Goal: Task Accomplishment & Management: Manage account settings

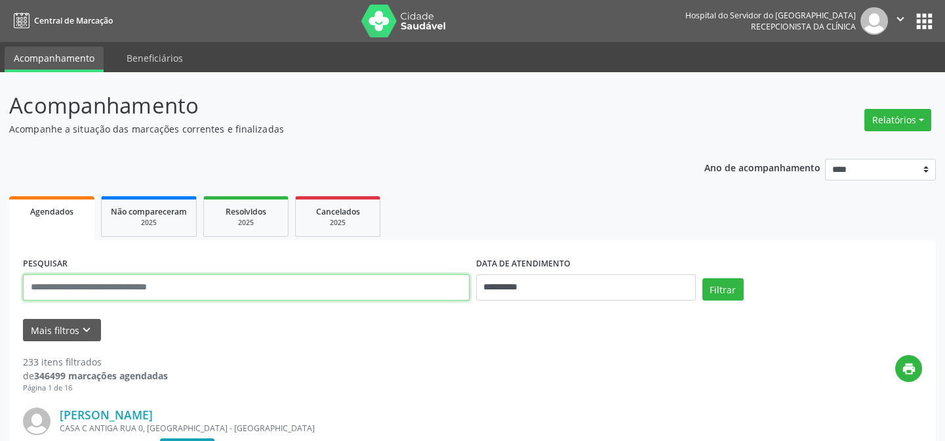
click at [85, 291] on input "text" at bounding box center [246, 287] width 446 height 26
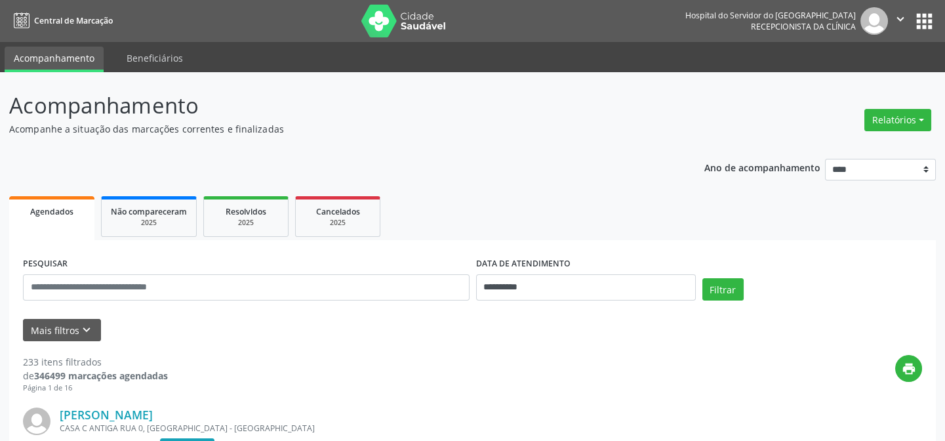
click at [353, 311] on form "**********" at bounding box center [472, 297] width 899 height 87
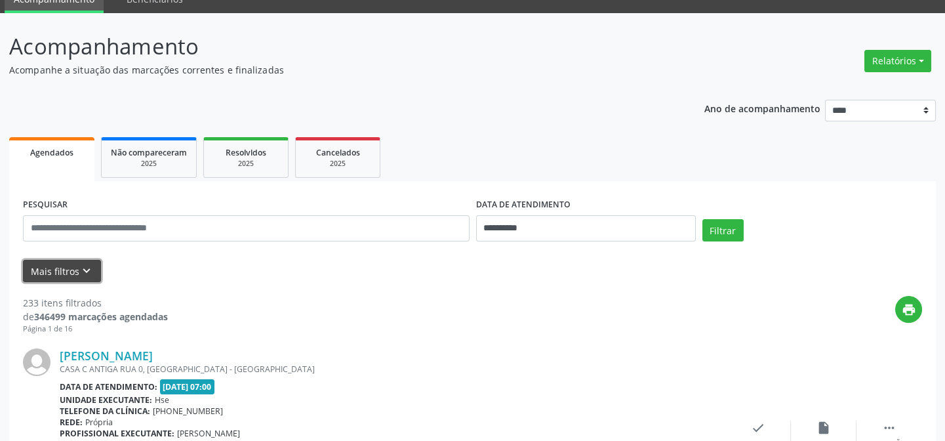
click at [52, 271] on button "Mais filtros keyboard_arrow_down" at bounding box center [62, 271] width 78 height 23
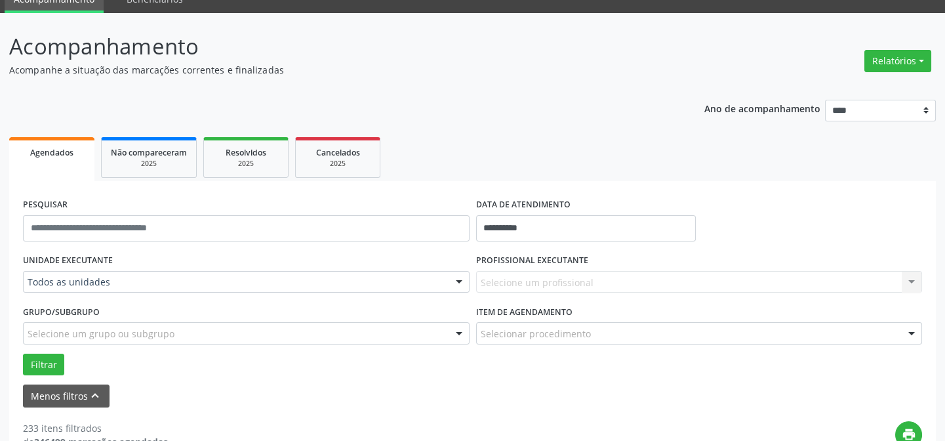
drag, startPoint x: 539, startPoint y: 262, endPoint x: 541, endPoint y: 280, distance: 17.8
click at [539, 268] on label "PROFISSIONAL EXECUTANTE" at bounding box center [532, 260] width 112 height 20
click at [542, 284] on div "Selecione um profissional Nenhum resultado encontrado para: " " Não há nenhuma …" at bounding box center [699, 282] width 446 height 22
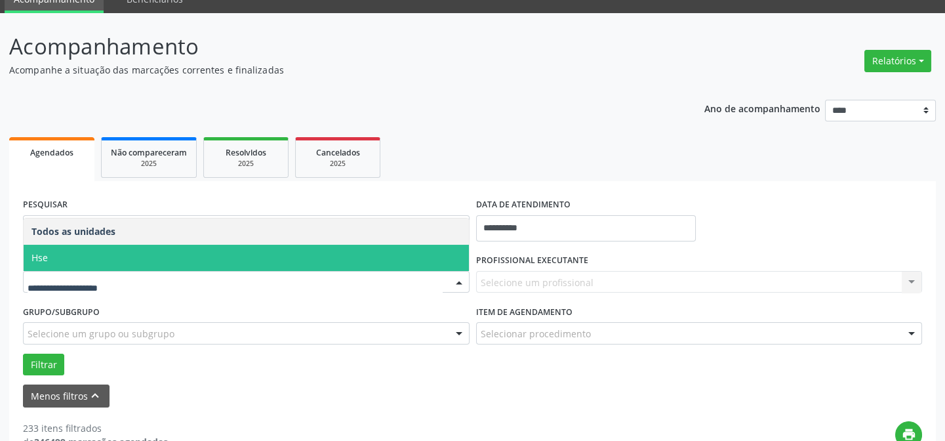
click at [99, 254] on span "Hse" at bounding box center [246, 258] width 445 height 26
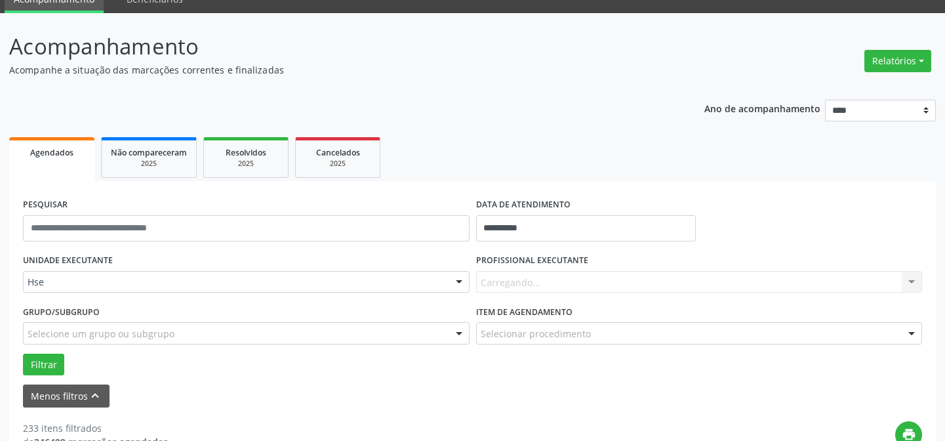
click at [534, 276] on div "Carregando... Nenhum resultado encontrado para: " " Não há nenhuma opção para s…" at bounding box center [699, 282] width 446 height 22
type input "*"
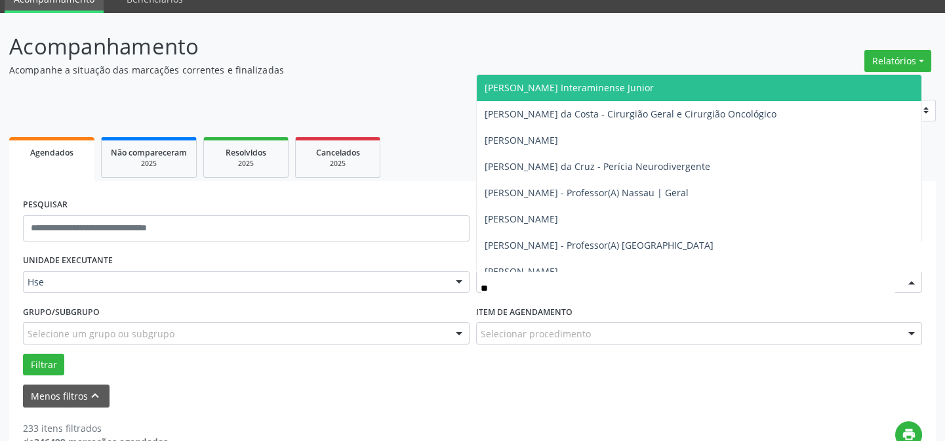
type input "***"
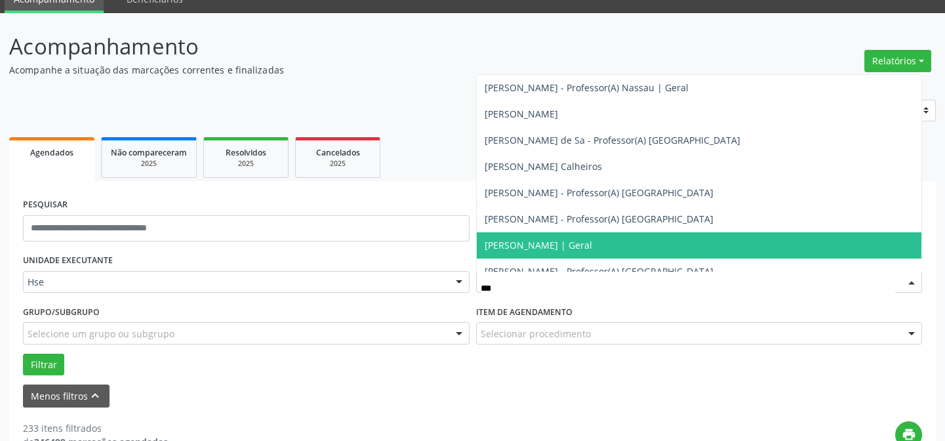
click at [582, 236] on span "[PERSON_NAME] | Geral" at bounding box center [699, 245] width 445 height 26
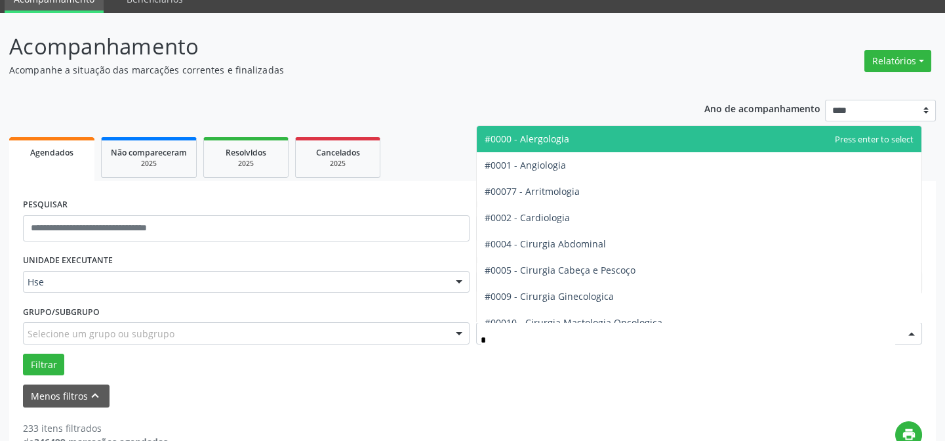
type input "**"
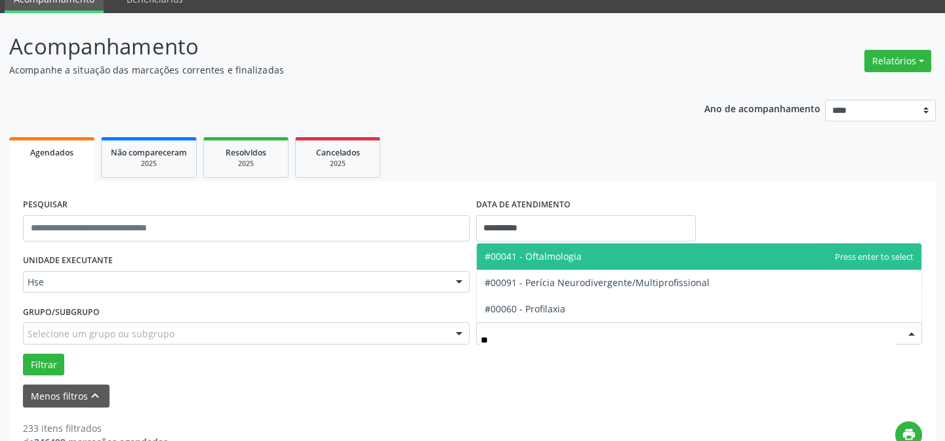
click at [585, 259] on span "#00041 - Oftalmologia" at bounding box center [699, 256] width 445 height 26
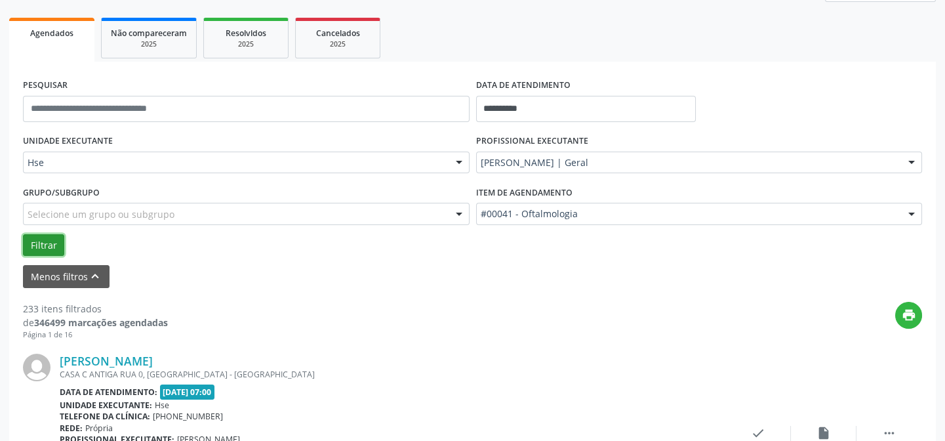
click at [39, 247] on button "Filtrar" at bounding box center [43, 245] width 41 height 22
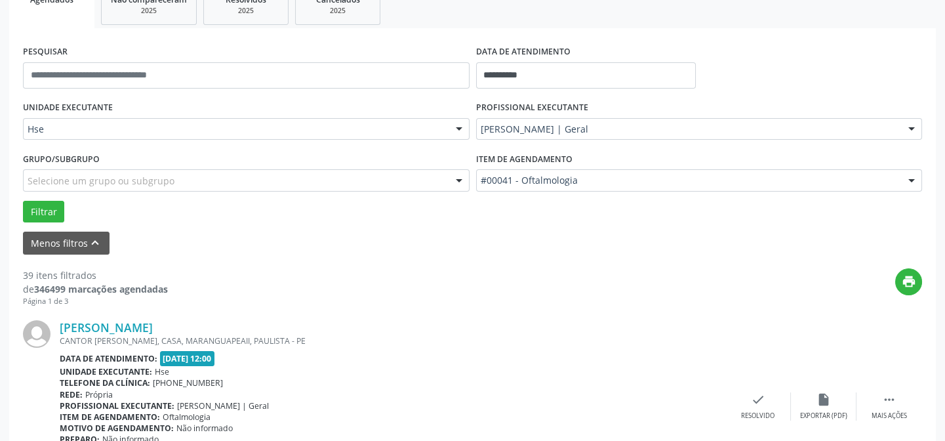
scroll to position [391, 0]
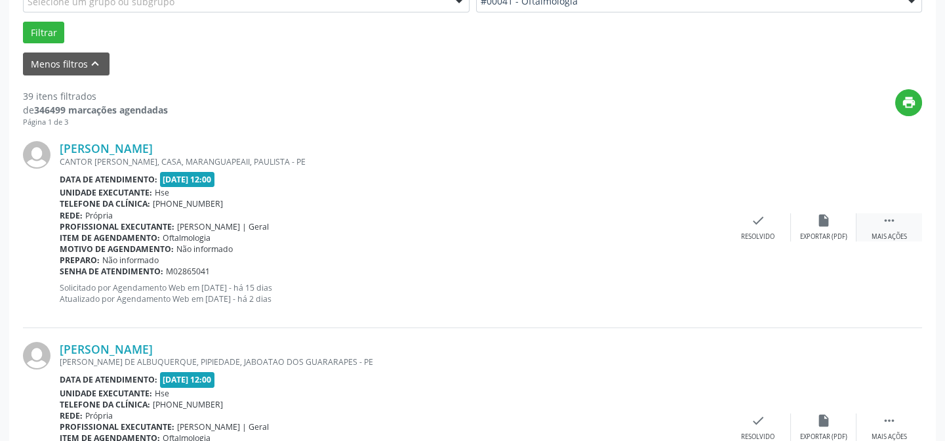
click at [877, 222] on div " Mais ações" at bounding box center [889, 227] width 66 height 28
click at [818, 223] on icon "alarm_off" at bounding box center [823, 220] width 14 height 14
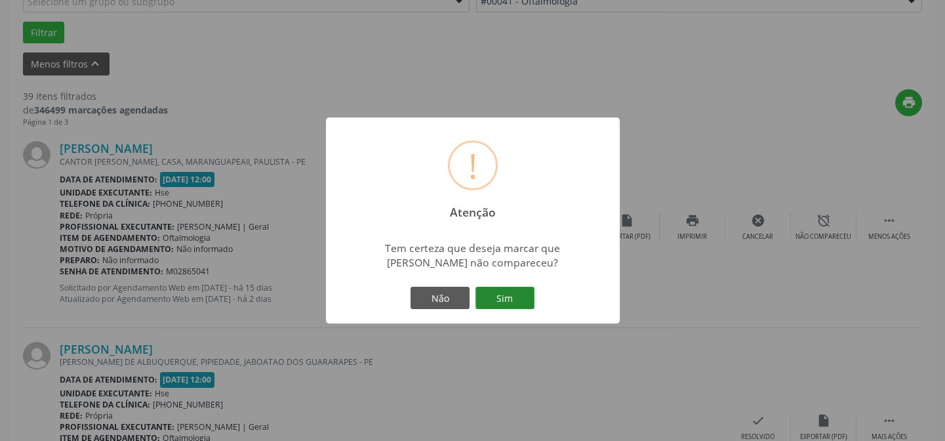
click at [505, 293] on button "Sim" at bounding box center [504, 297] width 59 height 22
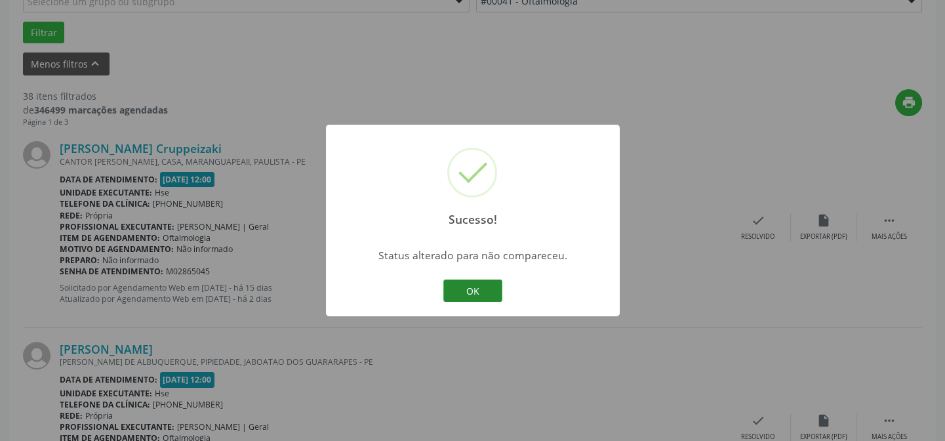
click at [448, 288] on button "OK" at bounding box center [472, 290] width 59 height 22
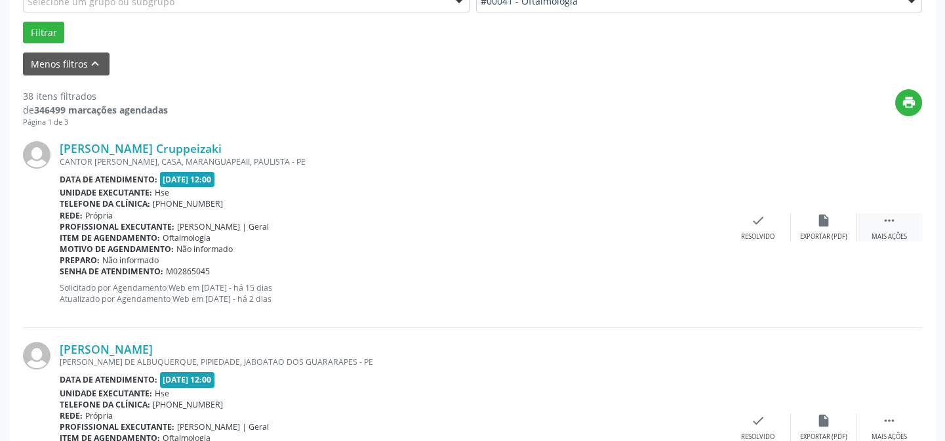
click at [898, 220] on div " Mais ações" at bounding box center [889, 227] width 66 height 28
click at [816, 227] on div "alarm_off Não compareceu" at bounding box center [824, 227] width 66 height 28
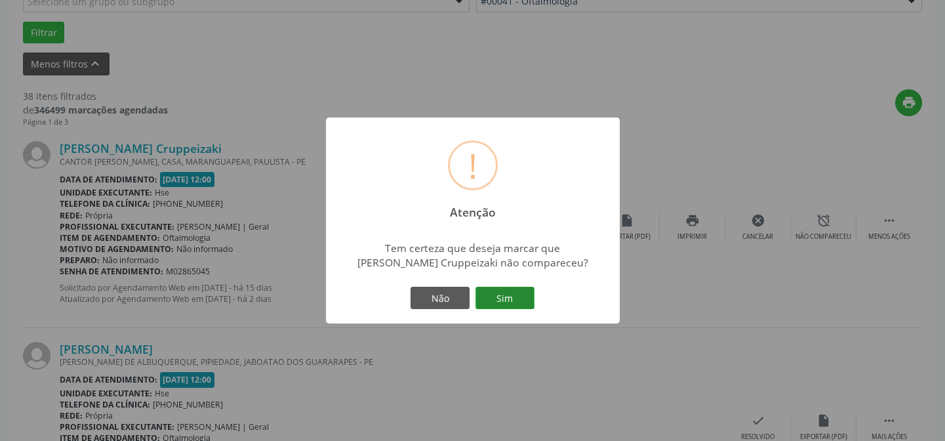
click at [514, 294] on button "Sim" at bounding box center [504, 297] width 59 height 22
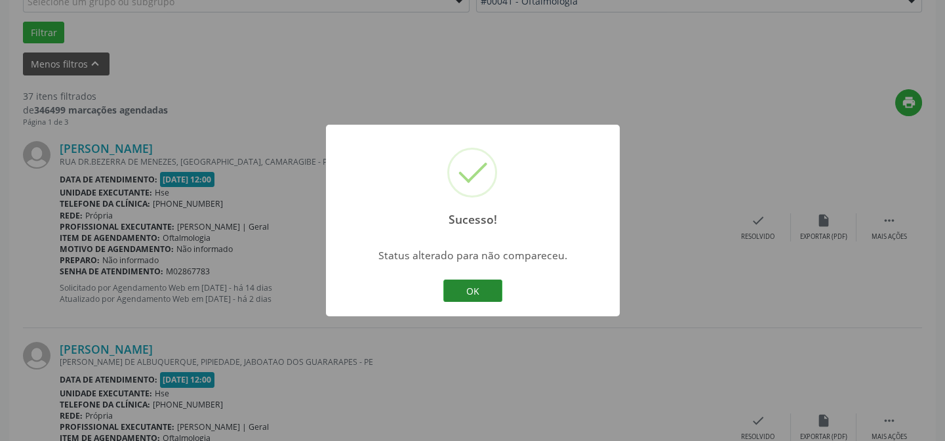
click at [474, 285] on button "OK" at bounding box center [472, 290] width 59 height 22
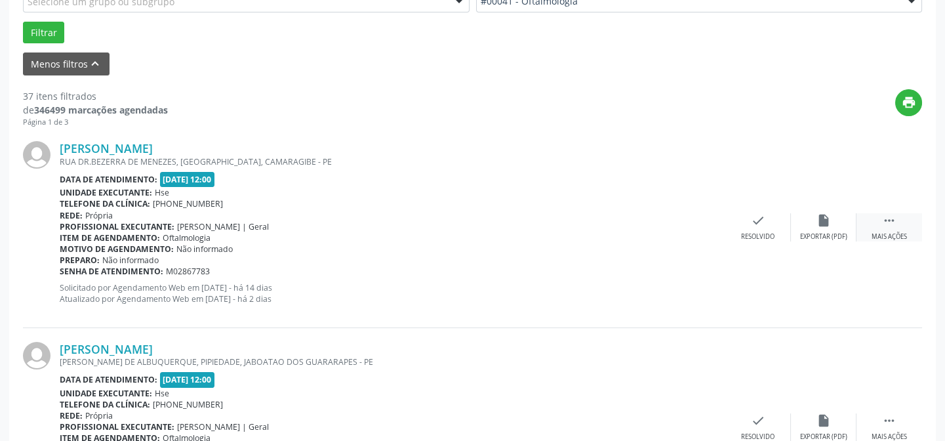
click at [892, 232] on div "Mais ações" at bounding box center [888, 236] width 35 height 9
click at [819, 225] on icon "alarm_off" at bounding box center [823, 220] width 14 height 14
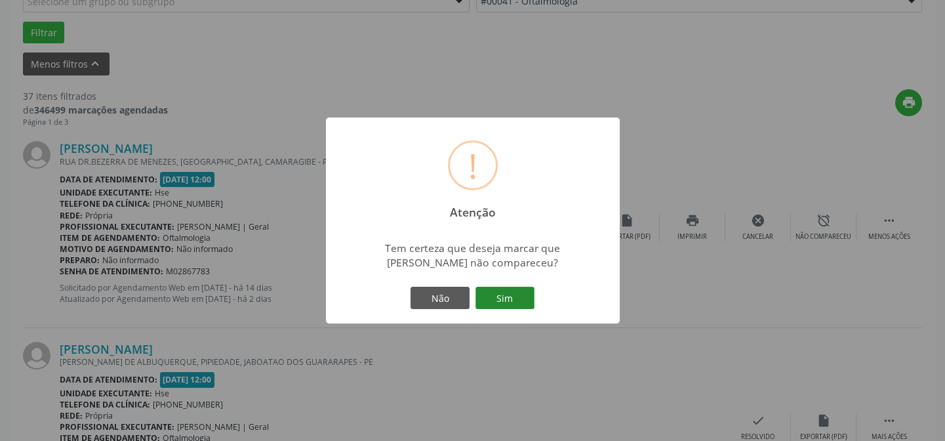
click at [496, 301] on button "Sim" at bounding box center [504, 297] width 59 height 22
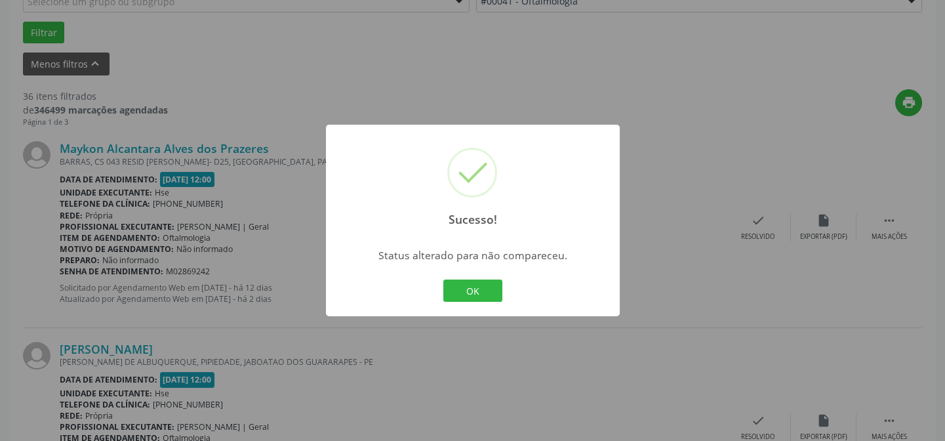
click at [479, 296] on button "OK" at bounding box center [472, 290] width 59 height 22
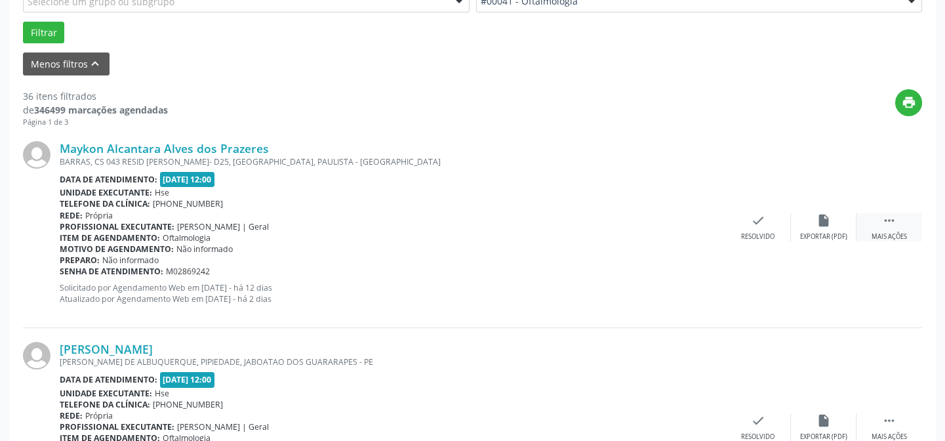
click at [890, 221] on icon "" at bounding box center [889, 220] width 14 height 14
click at [814, 225] on div "alarm_off Não compareceu" at bounding box center [824, 227] width 66 height 28
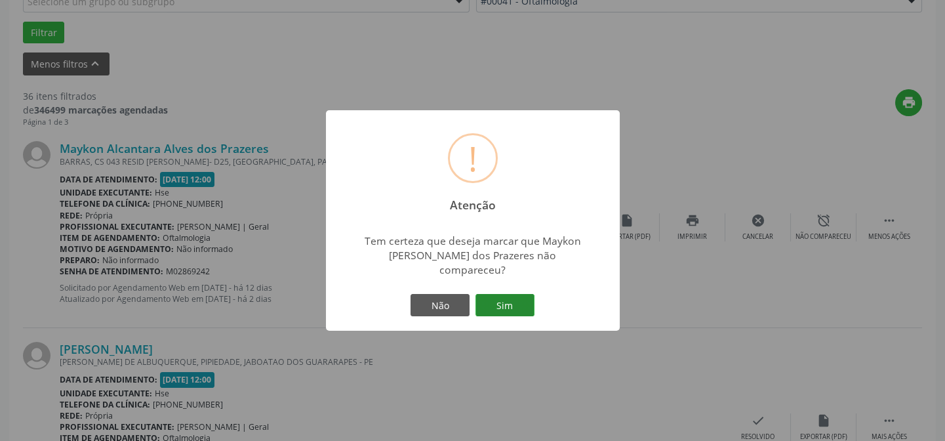
click at [519, 296] on button "Sim" at bounding box center [504, 305] width 59 height 22
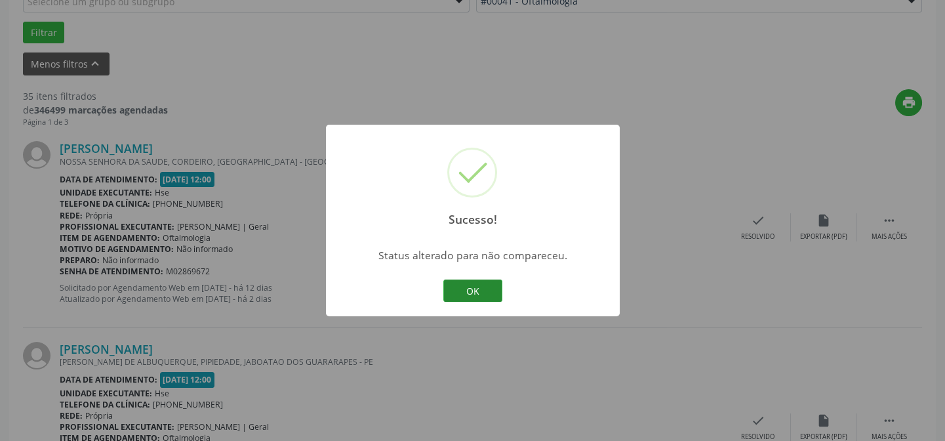
click at [471, 286] on button "OK" at bounding box center [472, 290] width 59 height 22
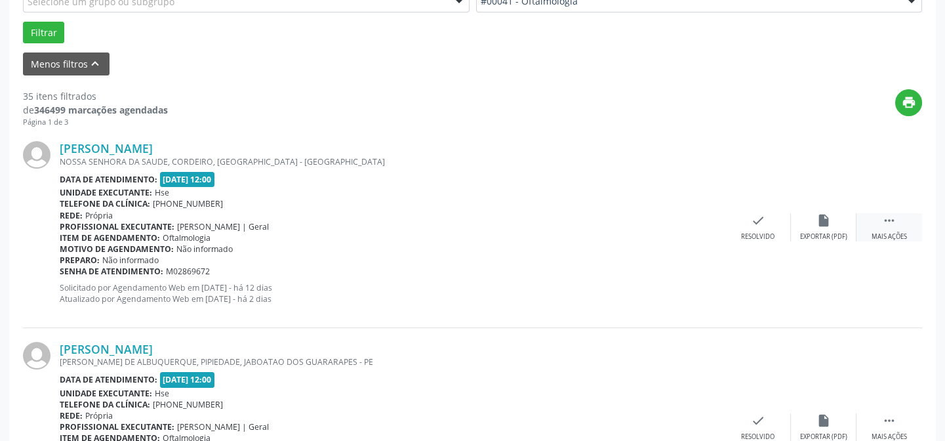
click at [878, 232] on div "Mais ações" at bounding box center [888, 236] width 35 height 9
click at [802, 229] on div "alarm_off Não compareceu" at bounding box center [824, 227] width 66 height 28
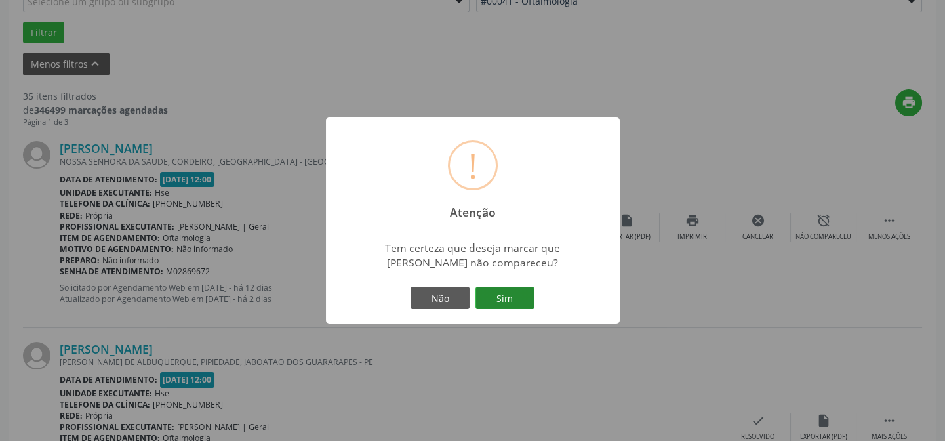
click at [517, 298] on button "Sim" at bounding box center [504, 297] width 59 height 22
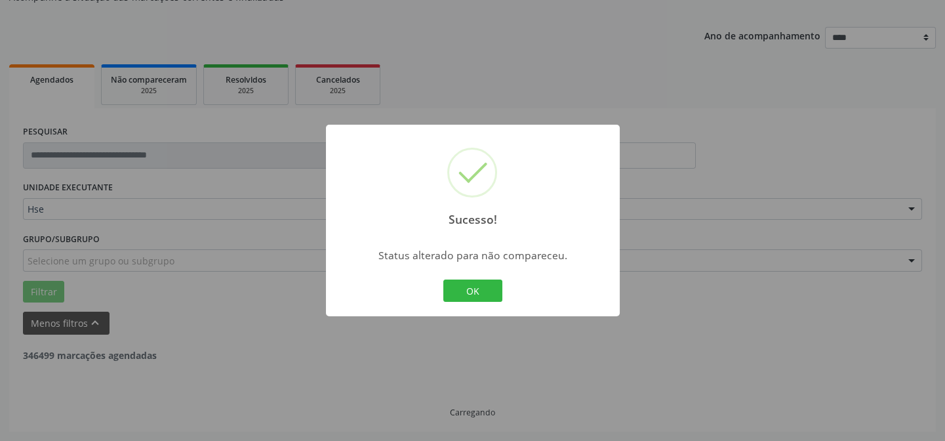
scroll to position [131, 0]
click at [464, 283] on button "OK" at bounding box center [472, 290] width 59 height 22
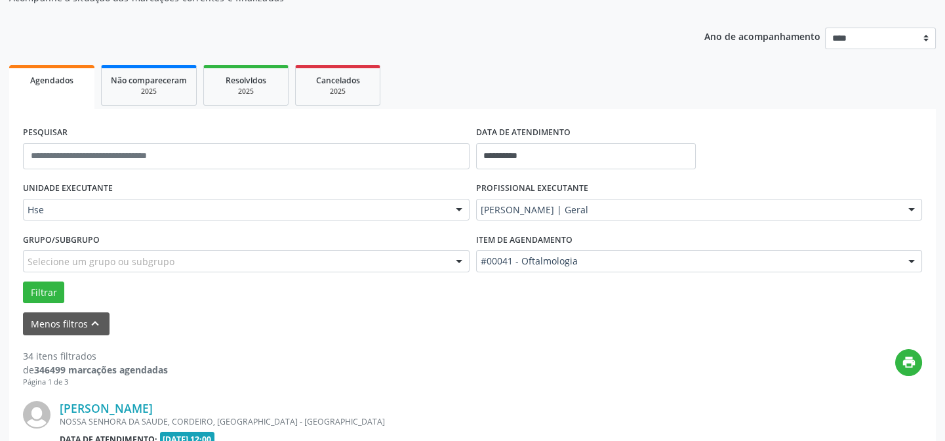
scroll to position [250, 0]
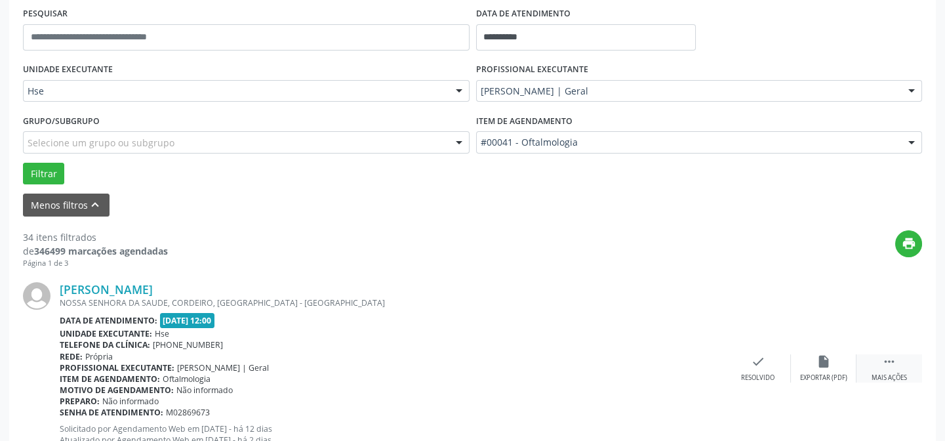
click at [882, 363] on icon "" at bounding box center [889, 361] width 14 height 14
click at [835, 363] on div "alarm_off Não compareceu" at bounding box center [824, 368] width 66 height 28
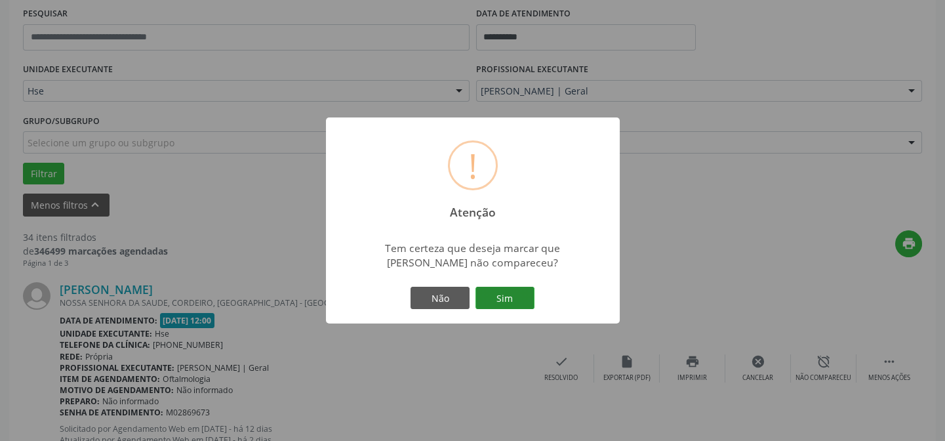
click at [518, 298] on button "Sim" at bounding box center [504, 297] width 59 height 22
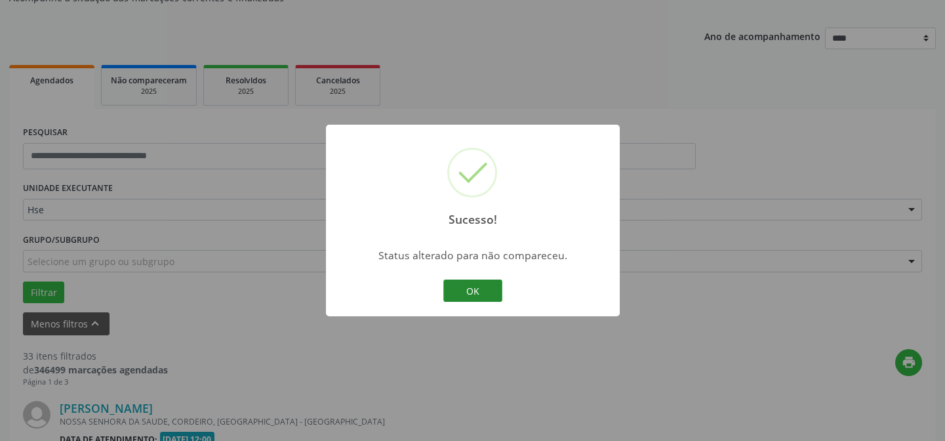
scroll to position [488, 0]
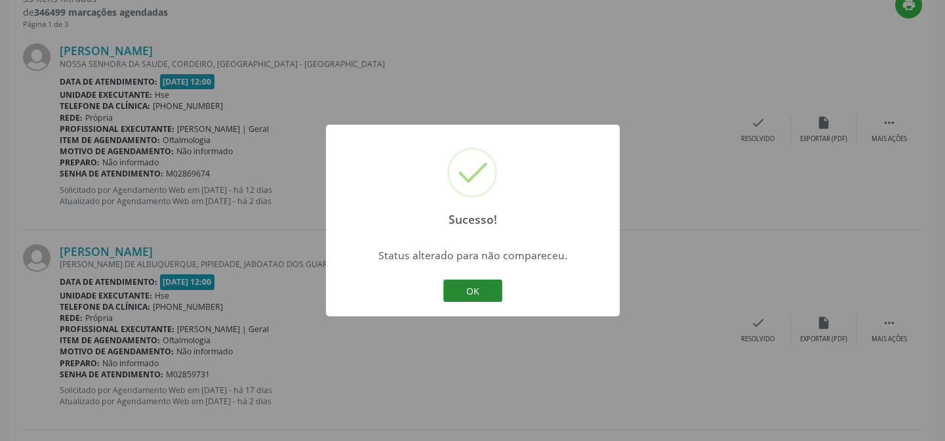
click at [487, 287] on button "OK" at bounding box center [472, 290] width 59 height 22
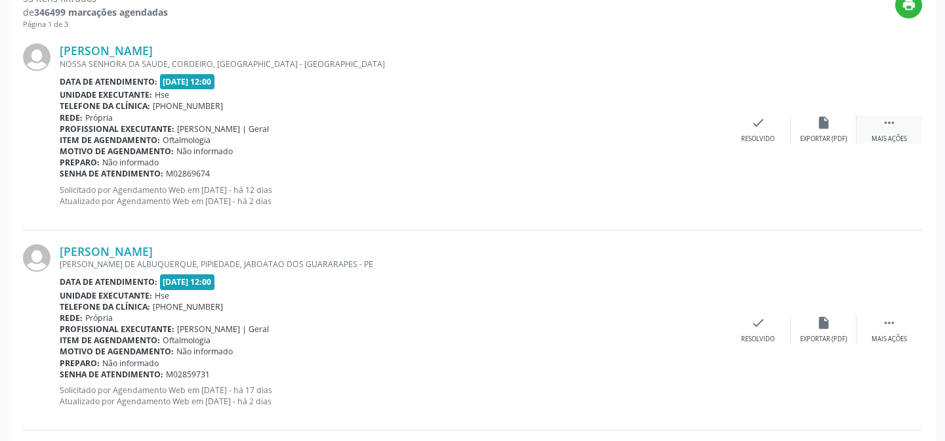
click at [885, 129] on div " Mais ações" at bounding box center [889, 129] width 66 height 28
click at [841, 134] on div "Não compareceu" at bounding box center [823, 138] width 56 height 9
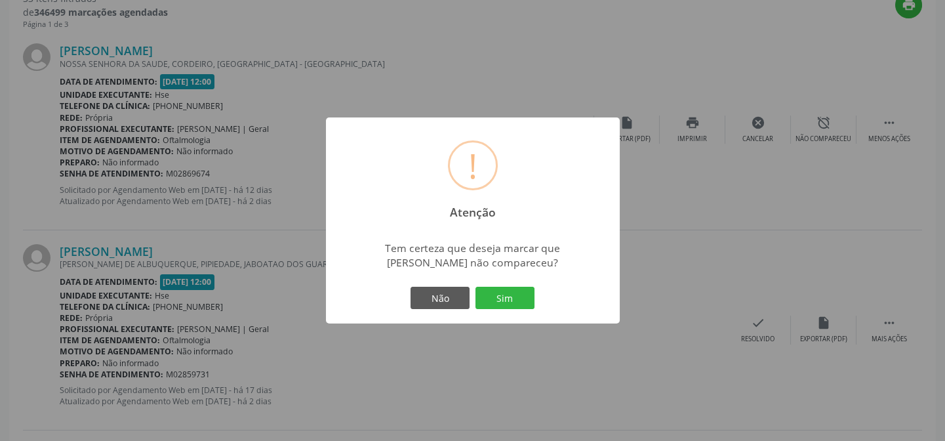
drag, startPoint x: 840, startPoint y: 134, endPoint x: 845, endPoint y: 142, distance: 9.1
drag, startPoint x: 845, startPoint y: 143, endPoint x: 884, endPoint y: 203, distance: 71.5
drag, startPoint x: 884, startPoint y: 203, endPoint x: 953, endPoint y: 340, distance: 153.0
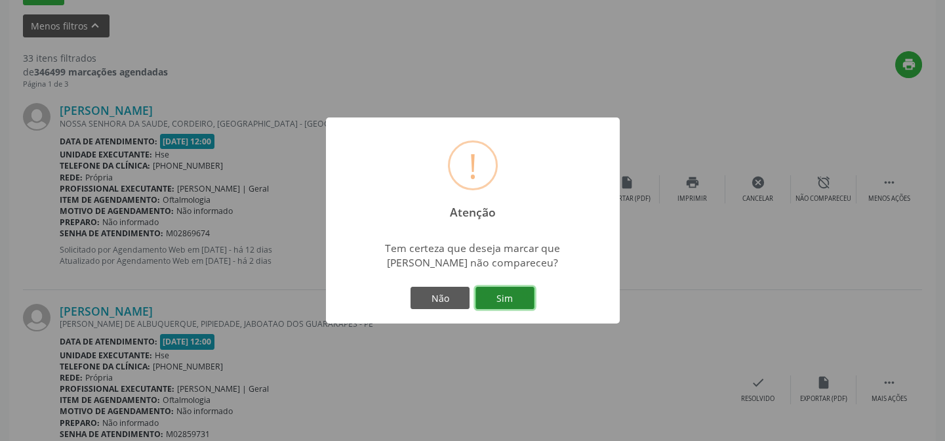
drag, startPoint x: 953, startPoint y: 340, endPoint x: 501, endPoint y: 302, distance: 453.3
click at [501, 302] on button "Sim" at bounding box center [504, 297] width 59 height 22
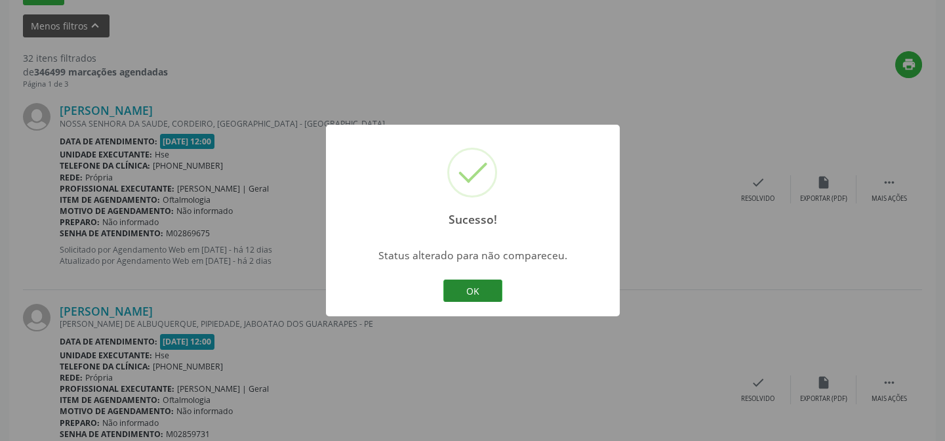
click at [483, 293] on button "OK" at bounding box center [472, 290] width 59 height 22
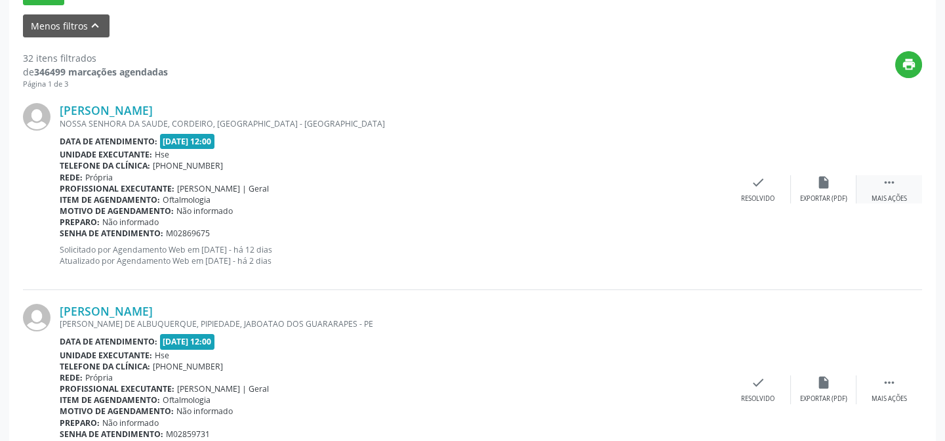
click at [898, 190] on div " Mais ações" at bounding box center [889, 189] width 66 height 28
click at [812, 190] on div "alarm_off Não compareceu" at bounding box center [824, 189] width 66 height 28
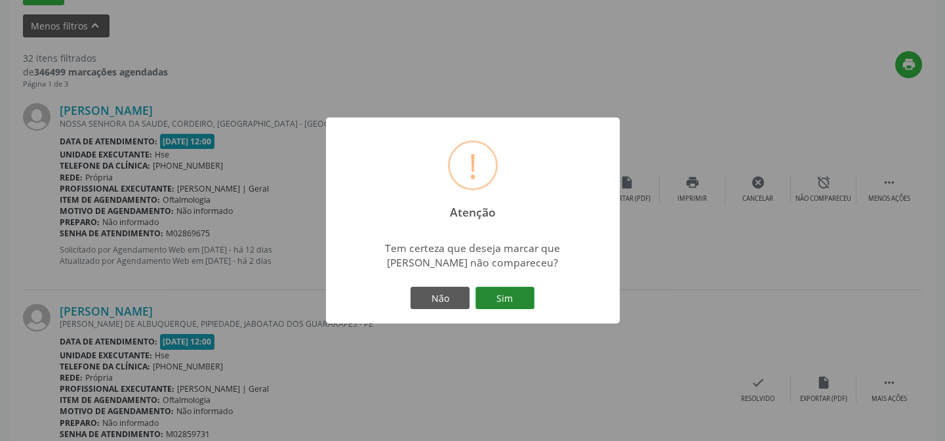
click at [516, 295] on button "Sim" at bounding box center [504, 297] width 59 height 22
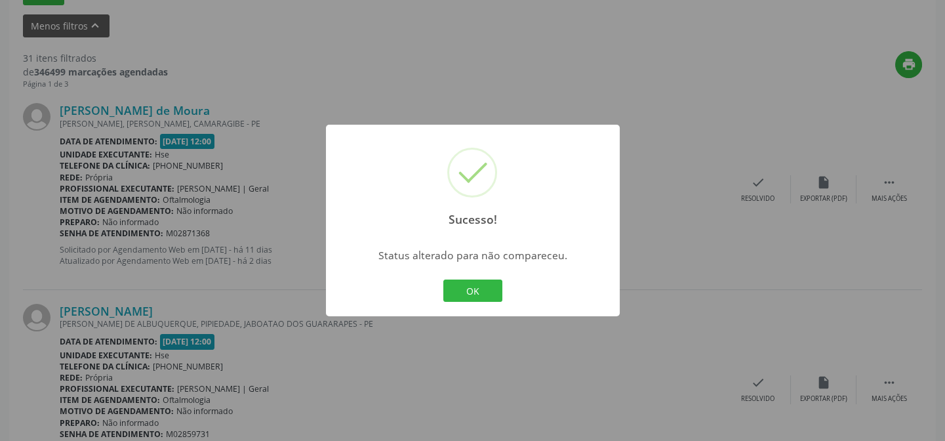
click at [476, 277] on div "OK Cancel" at bounding box center [472, 291] width 65 height 28
click at [479, 293] on button "OK" at bounding box center [472, 290] width 59 height 22
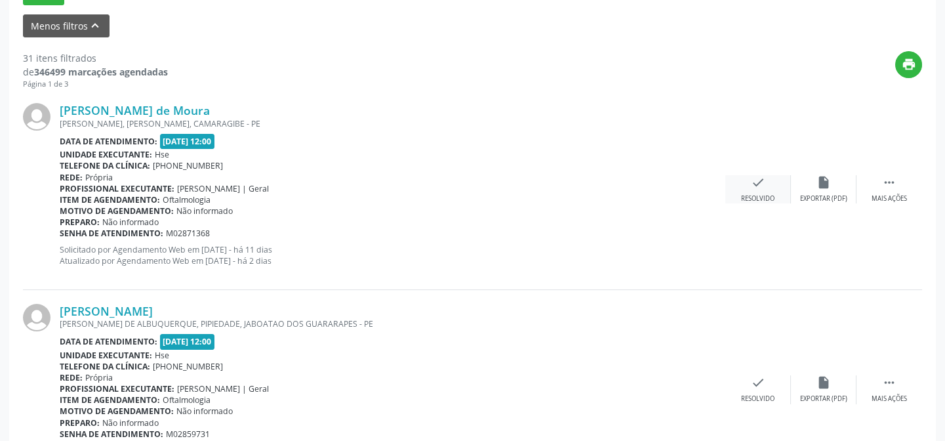
click at [757, 197] on div "Resolvido" at bounding box center [757, 198] width 33 height 9
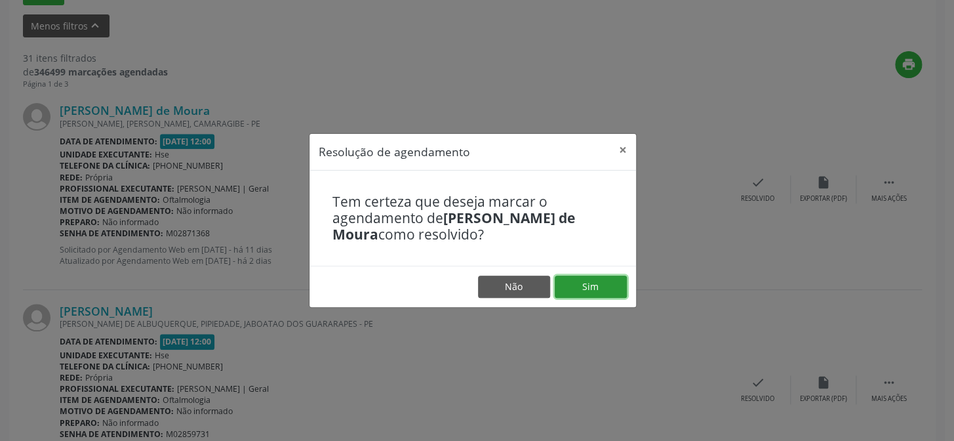
click at [582, 290] on button "Sim" at bounding box center [591, 286] width 72 height 22
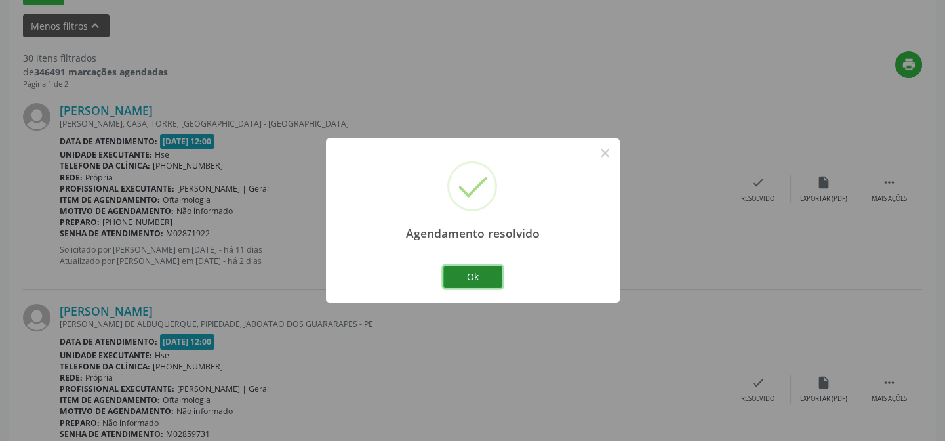
click at [475, 281] on button "Ok" at bounding box center [472, 277] width 59 height 22
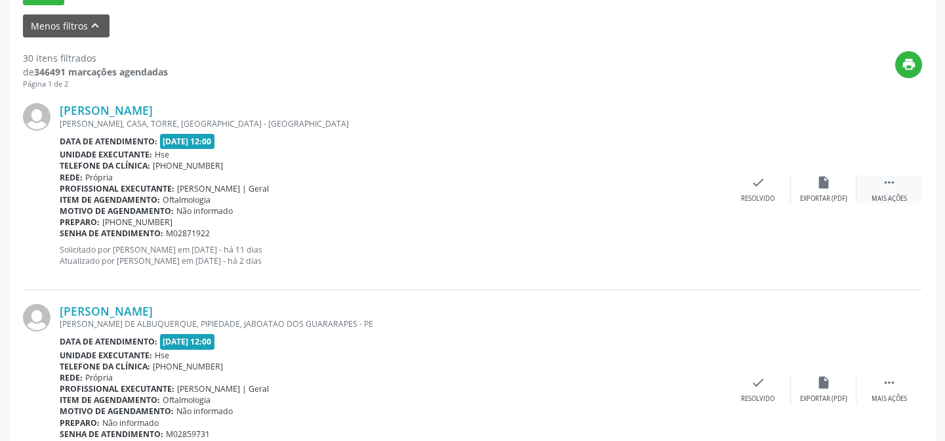
click at [886, 194] on div "Mais ações" at bounding box center [888, 198] width 35 height 9
click at [814, 194] on div "Não compareceu" at bounding box center [823, 198] width 56 height 9
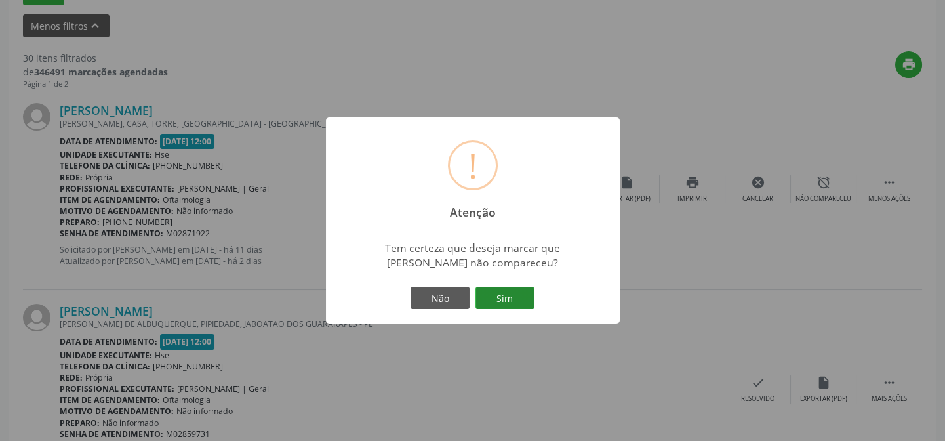
click at [502, 288] on button "Sim" at bounding box center [504, 297] width 59 height 22
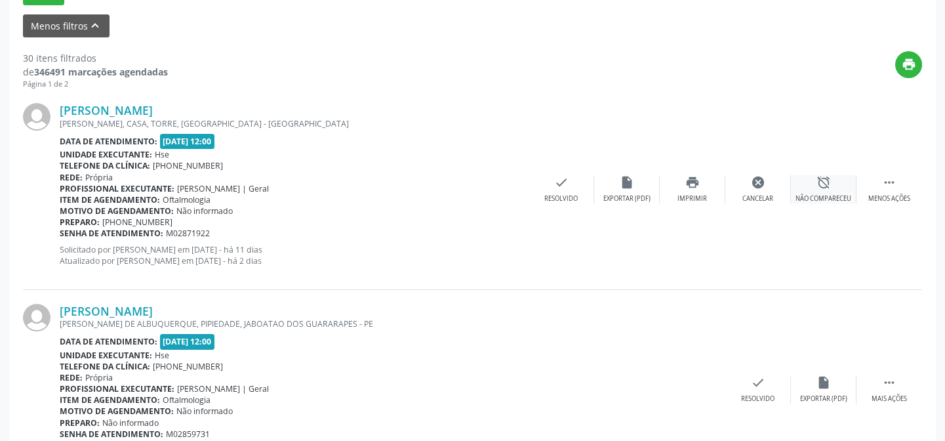
click at [825, 190] on div "alarm_off Não compareceu" at bounding box center [824, 189] width 66 height 28
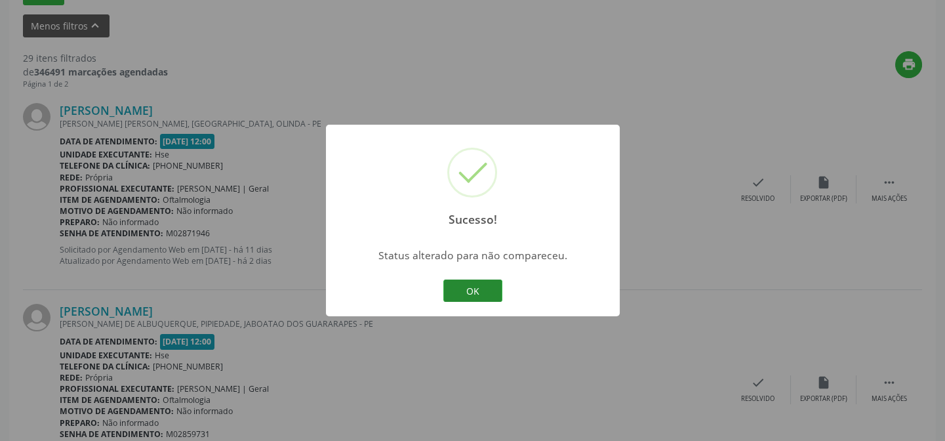
click at [477, 283] on button "OK" at bounding box center [472, 290] width 59 height 22
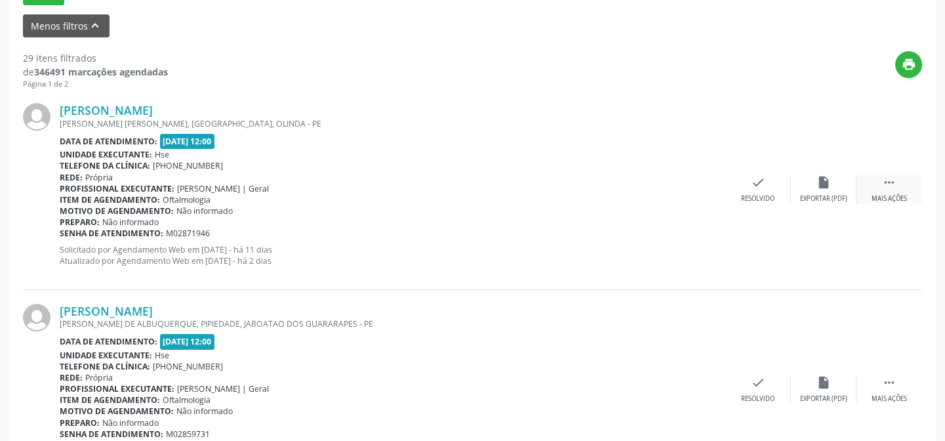
click at [881, 190] on div " Mais ações" at bounding box center [889, 189] width 66 height 28
click at [811, 190] on div "alarm_off Não compareceu" at bounding box center [824, 189] width 66 height 28
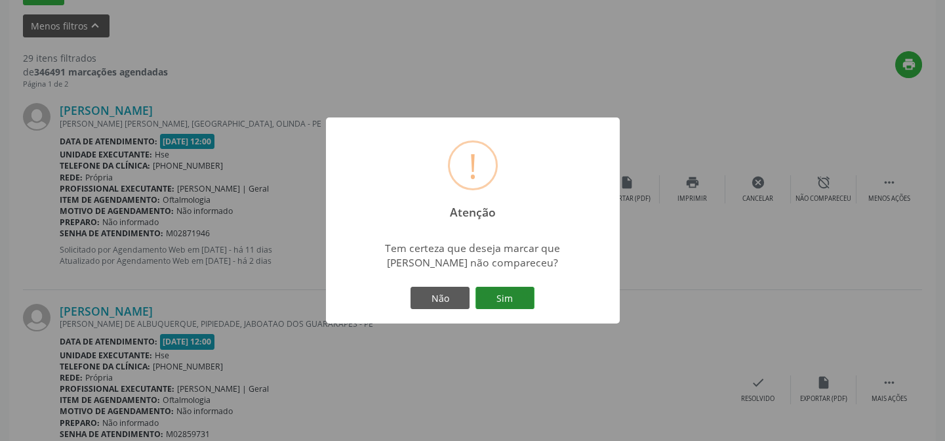
click at [495, 304] on button "Sim" at bounding box center [504, 297] width 59 height 22
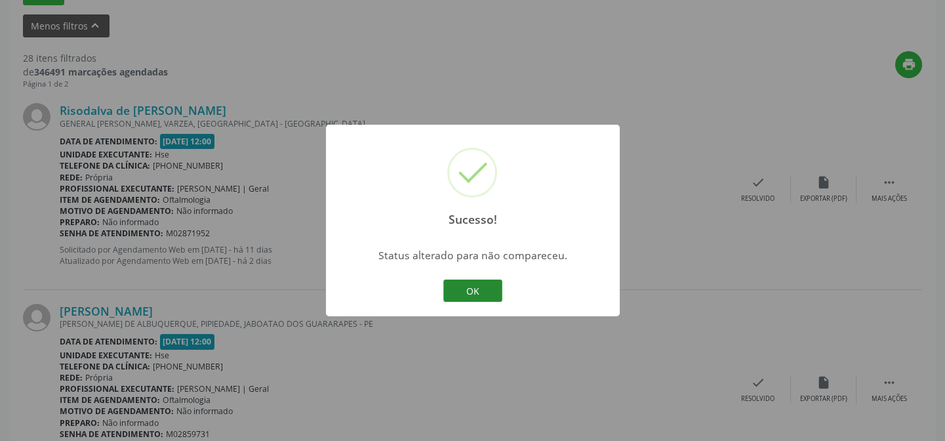
click at [485, 293] on button "OK" at bounding box center [472, 290] width 59 height 22
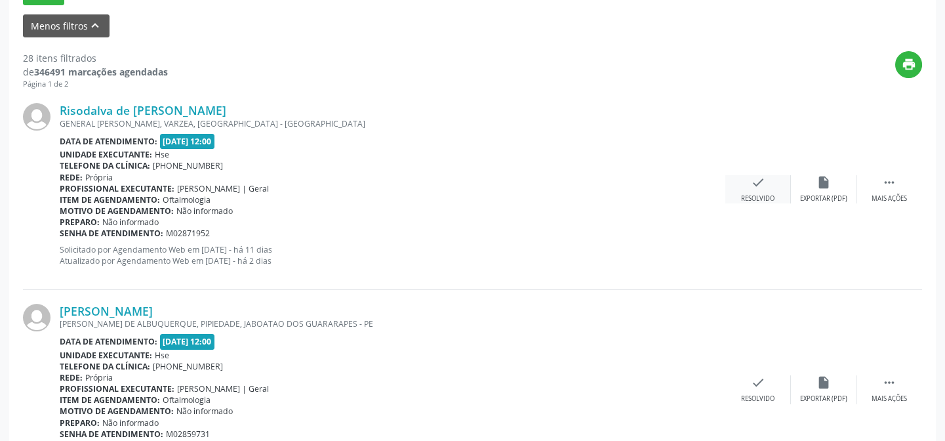
click at [753, 184] on icon "check" at bounding box center [758, 182] width 14 height 14
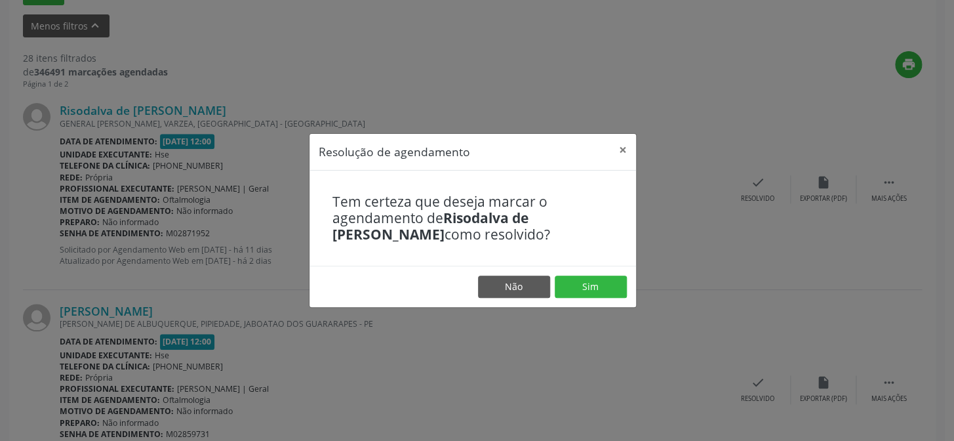
click at [595, 297] on footer "Não Sim" at bounding box center [472, 286] width 326 height 41
click at [595, 278] on button "Sim" at bounding box center [591, 286] width 72 height 22
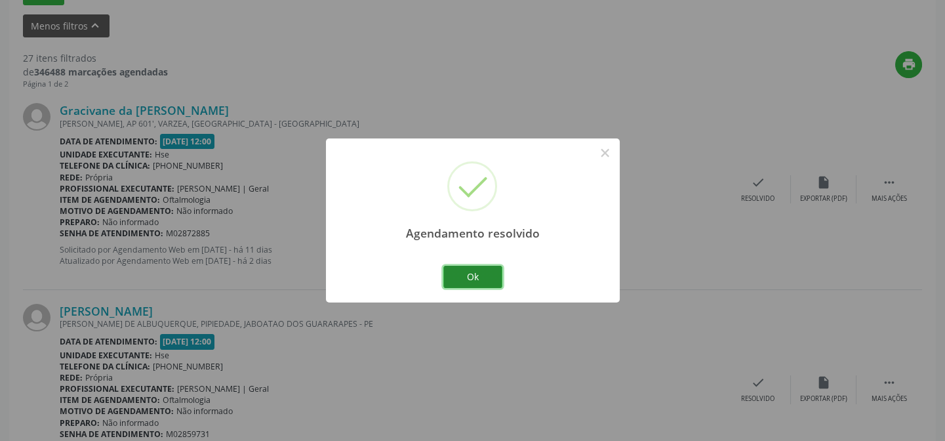
click at [477, 277] on button "Ok" at bounding box center [472, 277] width 59 height 22
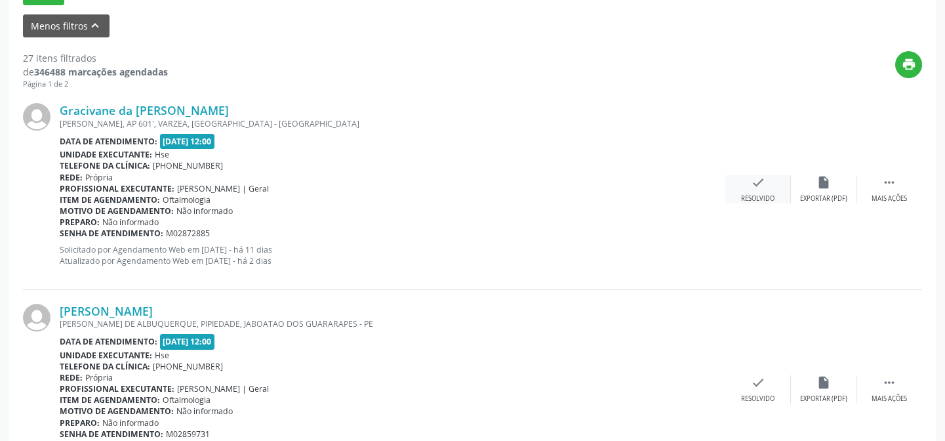
click at [759, 195] on div "Resolvido" at bounding box center [757, 198] width 33 height 9
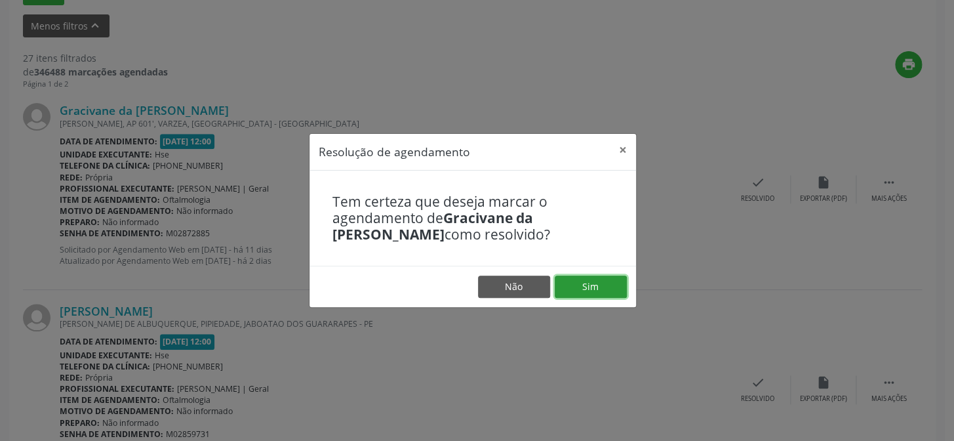
click at [595, 291] on button "Sim" at bounding box center [591, 286] width 72 height 22
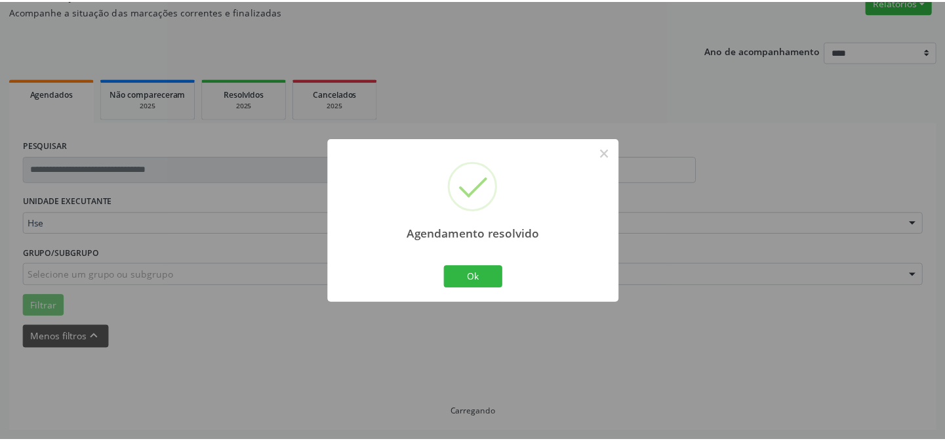
scroll to position [117, 0]
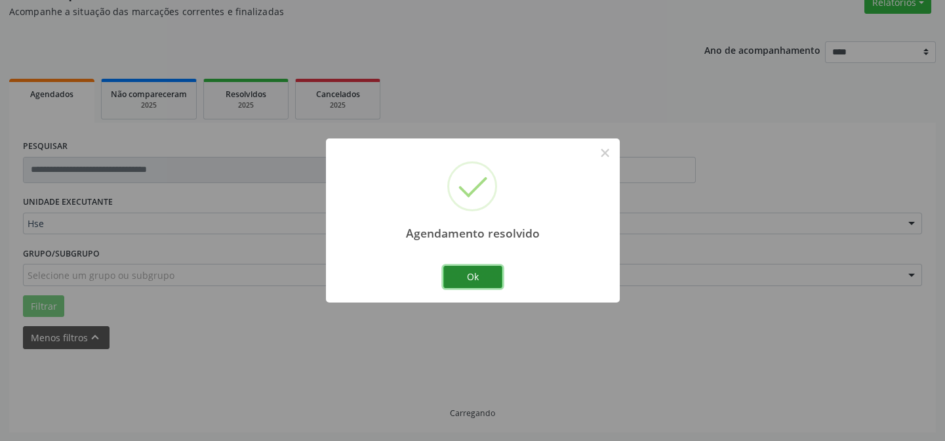
click at [472, 266] on button "Ok" at bounding box center [472, 277] width 59 height 22
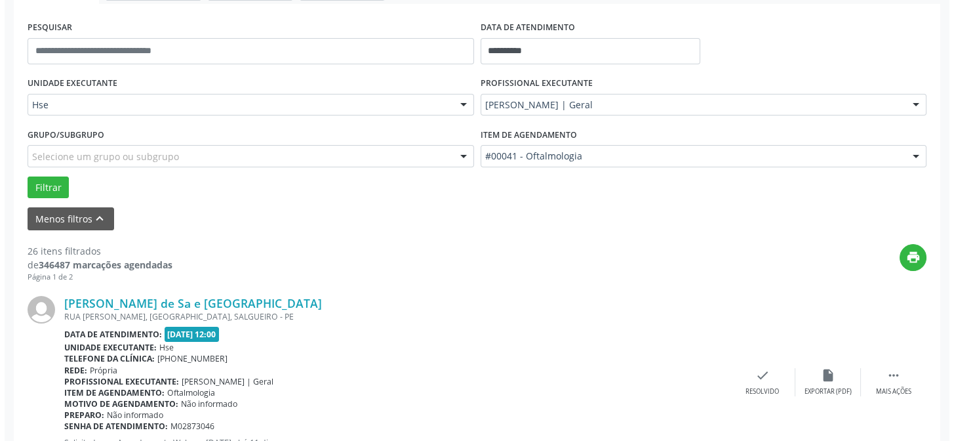
scroll to position [296, 0]
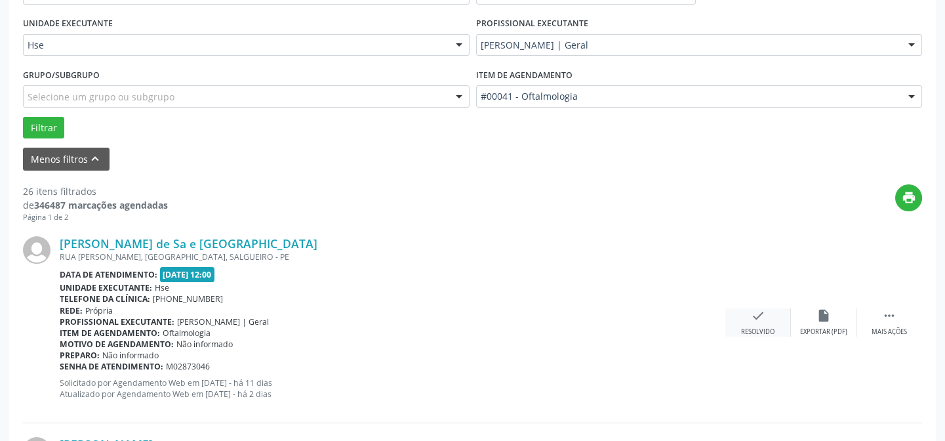
click at [767, 327] on div "Resolvido" at bounding box center [757, 331] width 33 height 9
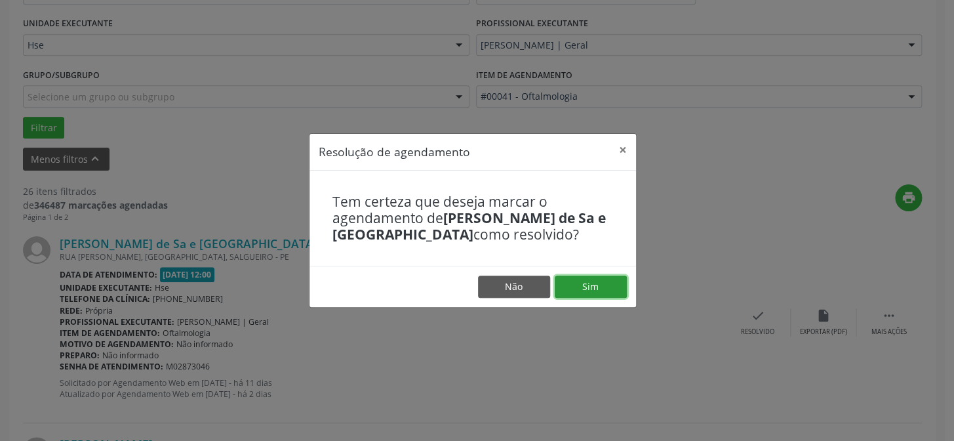
click at [599, 288] on button "Sim" at bounding box center [591, 286] width 72 height 22
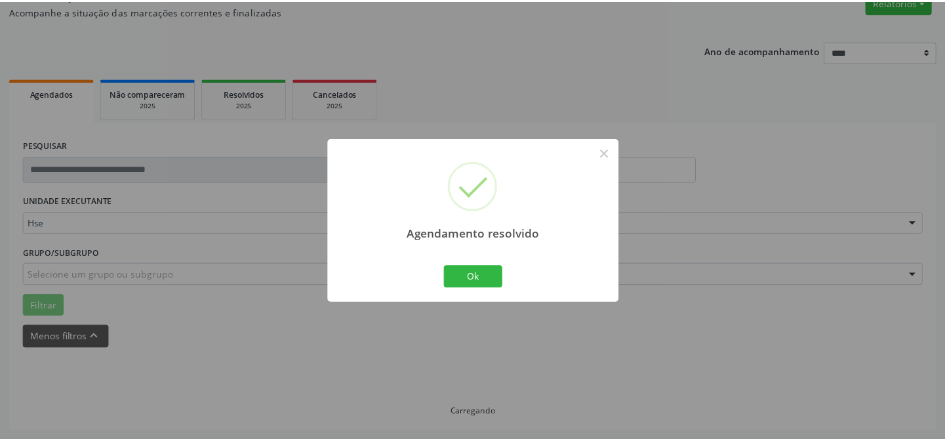
scroll to position [117, 0]
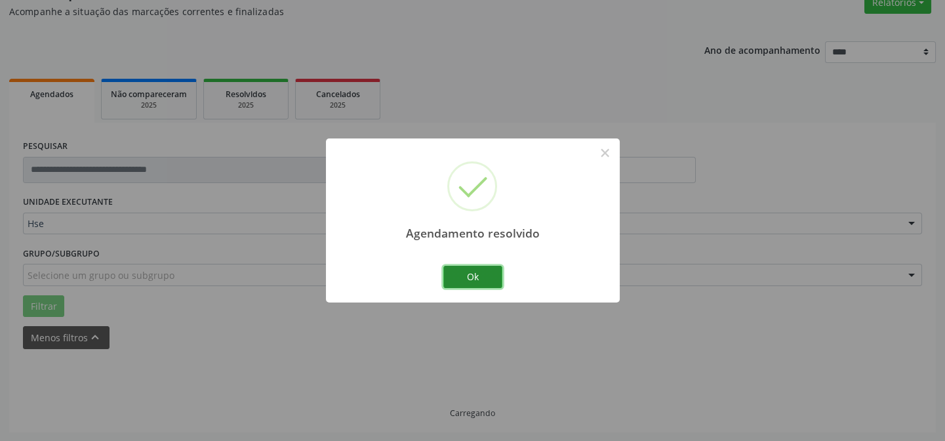
click at [474, 282] on button "Ok" at bounding box center [472, 277] width 59 height 22
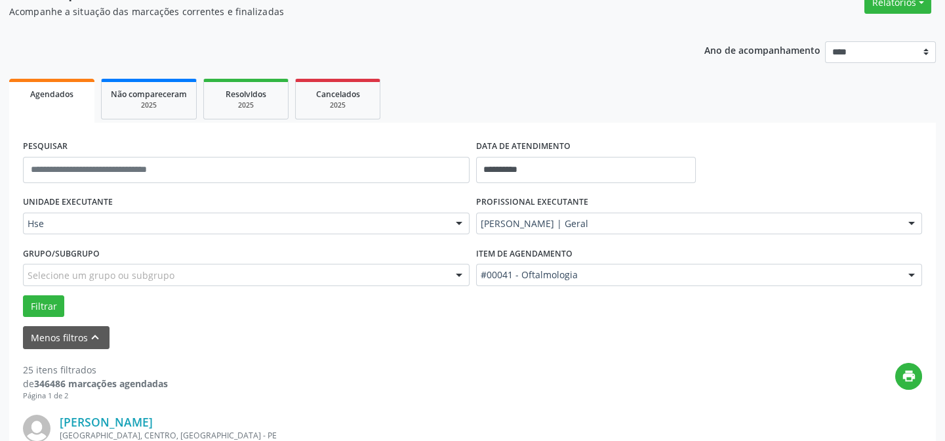
scroll to position [355, 0]
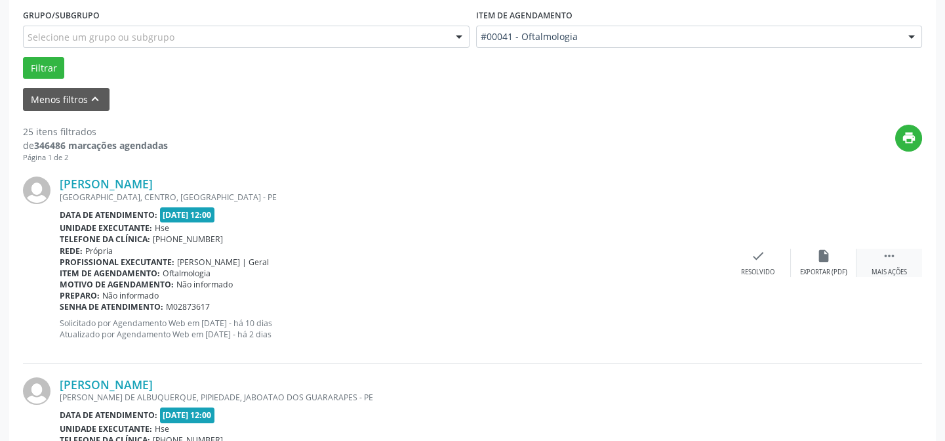
drag, startPoint x: 884, startPoint y: 261, endPoint x: 858, endPoint y: 268, distance: 26.6
click at [884, 261] on icon "" at bounding box center [889, 255] width 14 height 14
click at [819, 264] on div "alarm_off Não compareceu" at bounding box center [824, 262] width 66 height 28
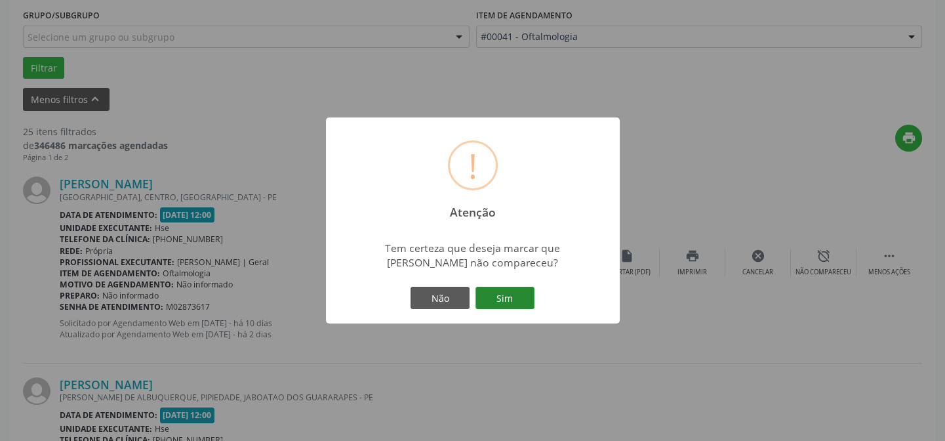
click at [504, 297] on button "Sim" at bounding box center [504, 297] width 59 height 22
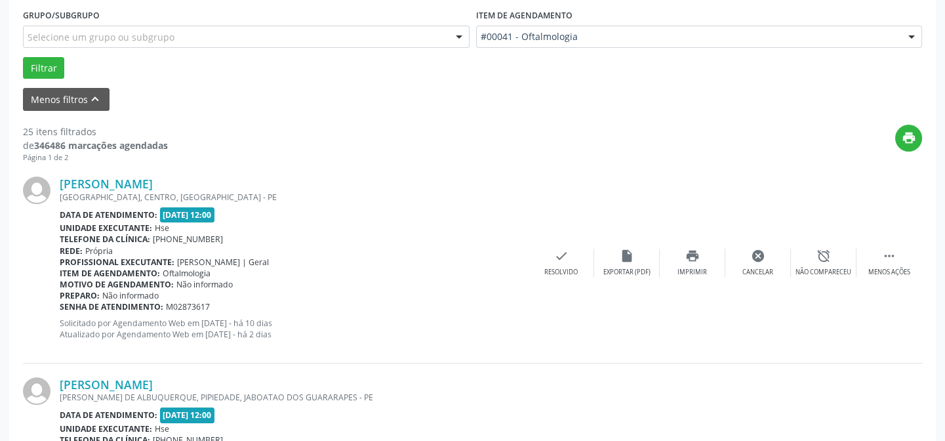
scroll to position [131, 0]
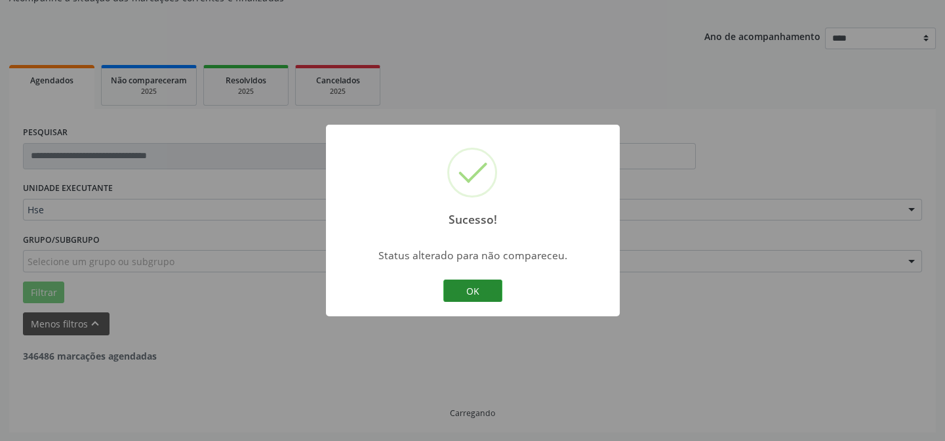
click at [475, 290] on button "OK" at bounding box center [472, 290] width 59 height 22
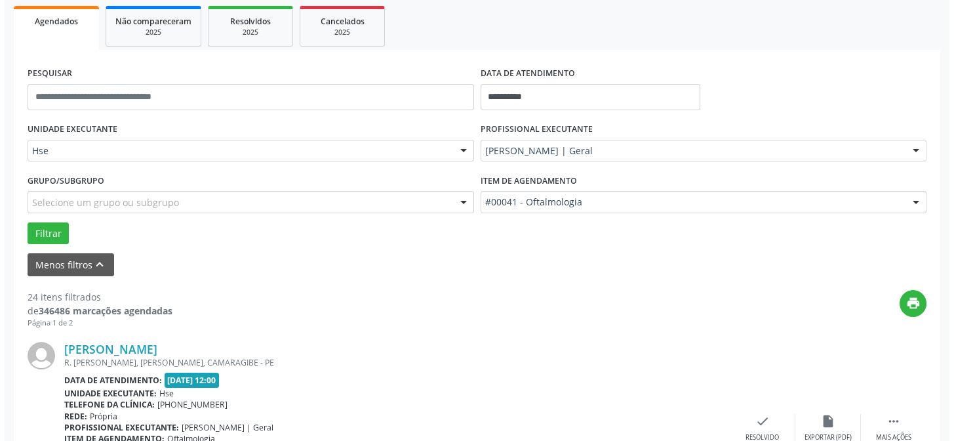
scroll to position [250, 0]
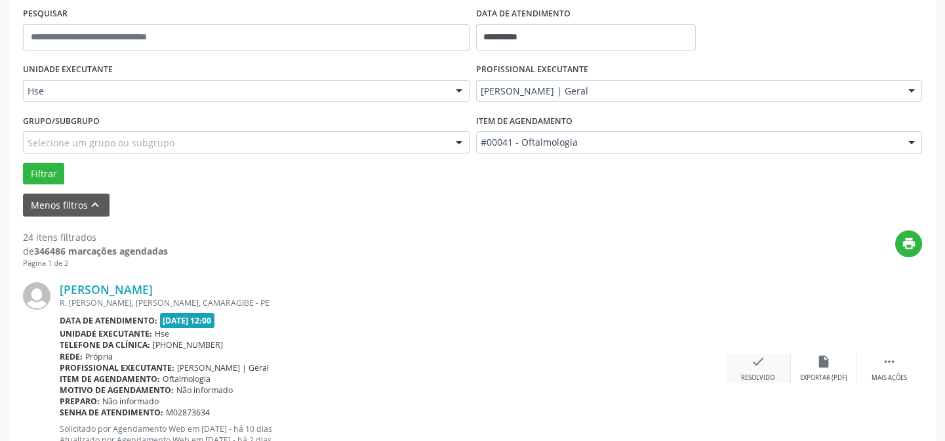
click at [748, 361] on div "check Resolvido" at bounding box center [758, 368] width 66 height 28
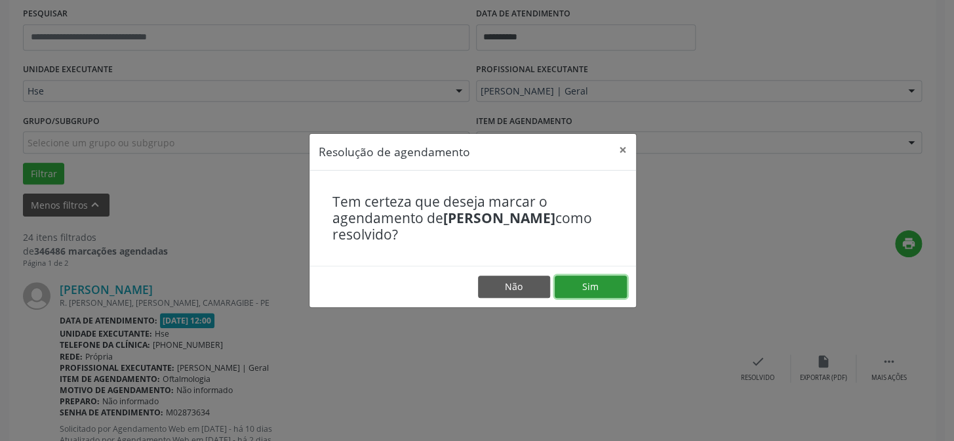
click at [583, 283] on button "Sim" at bounding box center [591, 286] width 72 height 22
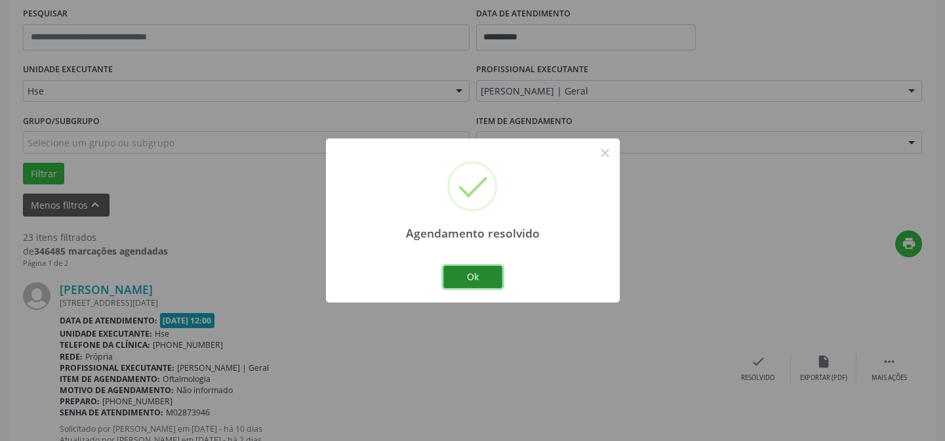
click at [473, 270] on button "Ok" at bounding box center [472, 277] width 59 height 22
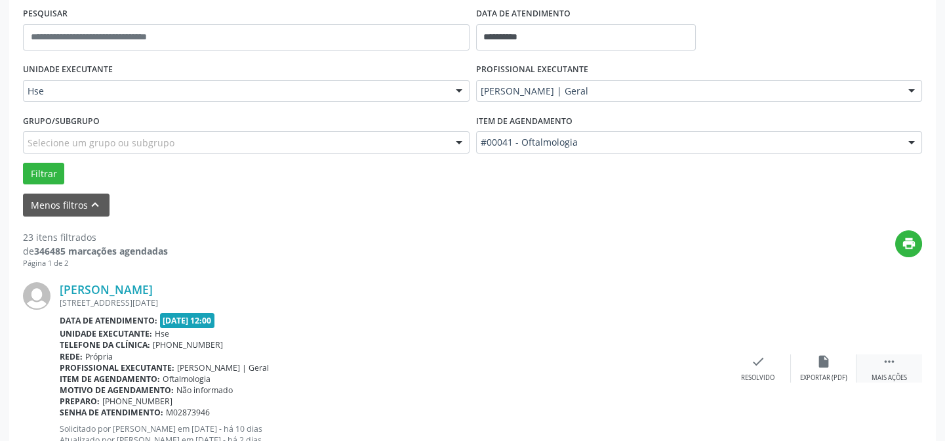
click at [880, 370] on div " Mais ações" at bounding box center [889, 368] width 66 height 28
click at [815, 364] on div "alarm_off Não compareceu" at bounding box center [824, 368] width 66 height 28
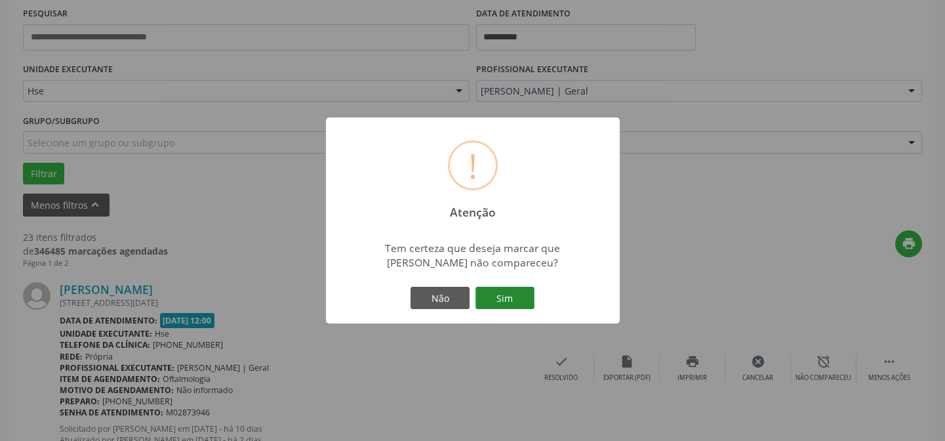
click at [515, 300] on button "Sim" at bounding box center [504, 297] width 59 height 22
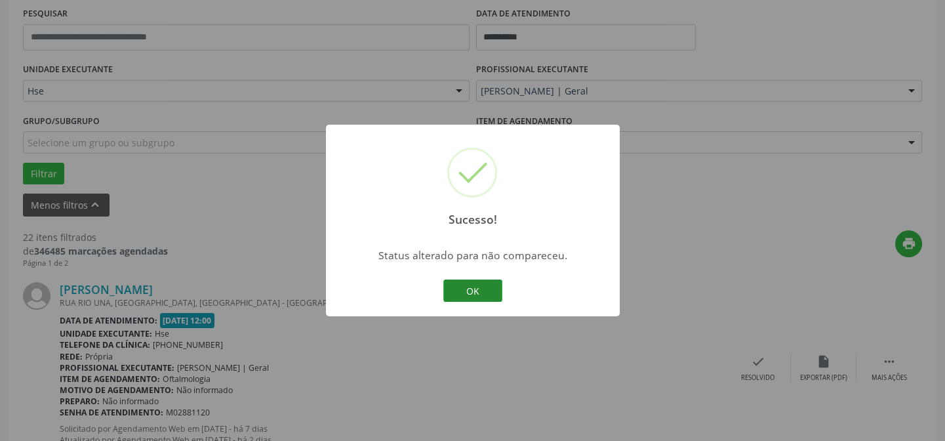
click at [469, 289] on button "OK" at bounding box center [472, 290] width 59 height 22
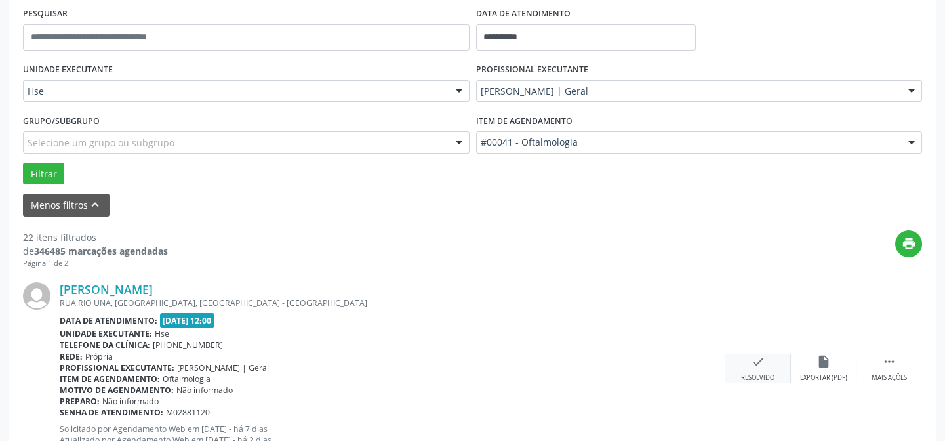
click at [760, 377] on div "Resolvido" at bounding box center [757, 377] width 33 height 9
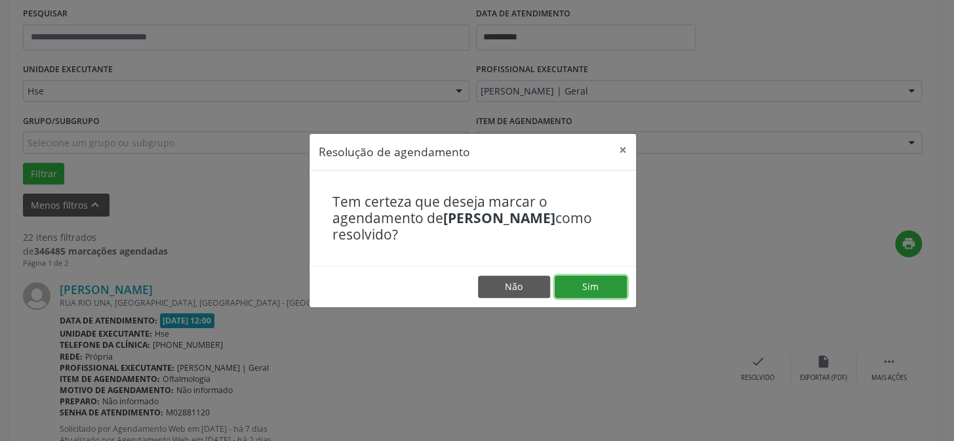
click at [582, 287] on button "Sim" at bounding box center [591, 286] width 72 height 22
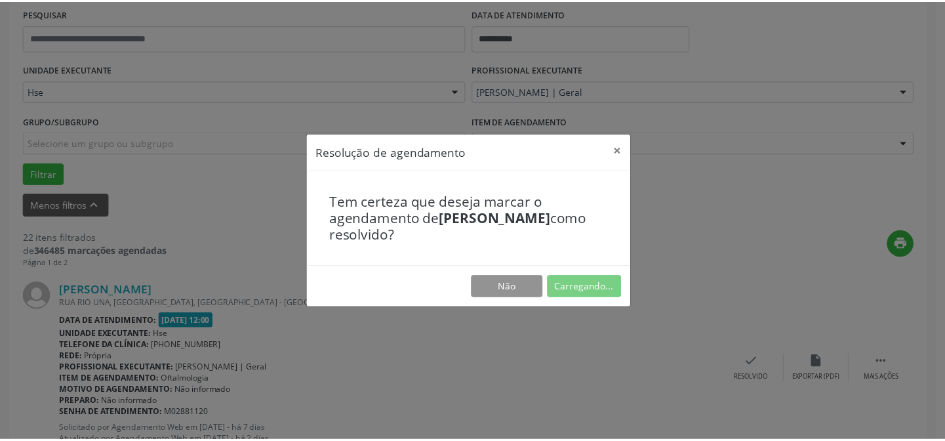
scroll to position [117, 0]
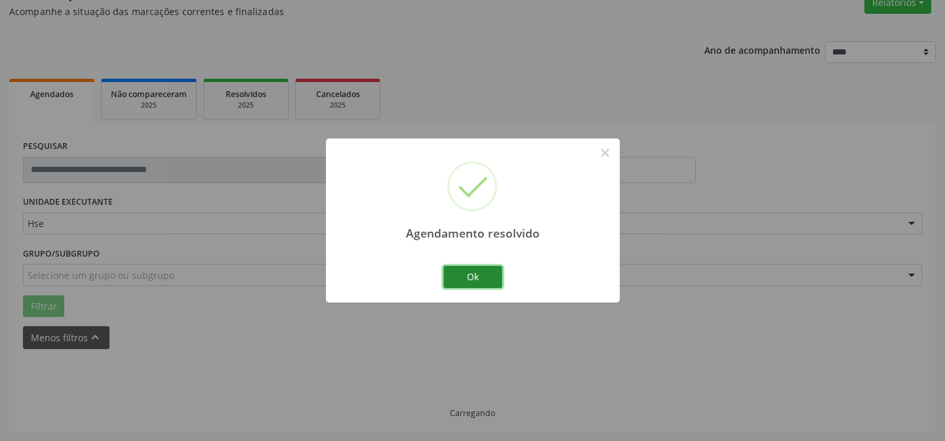
click at [473, 273] on button "Ok" at bounding box center [472, 277] width 59 height 22
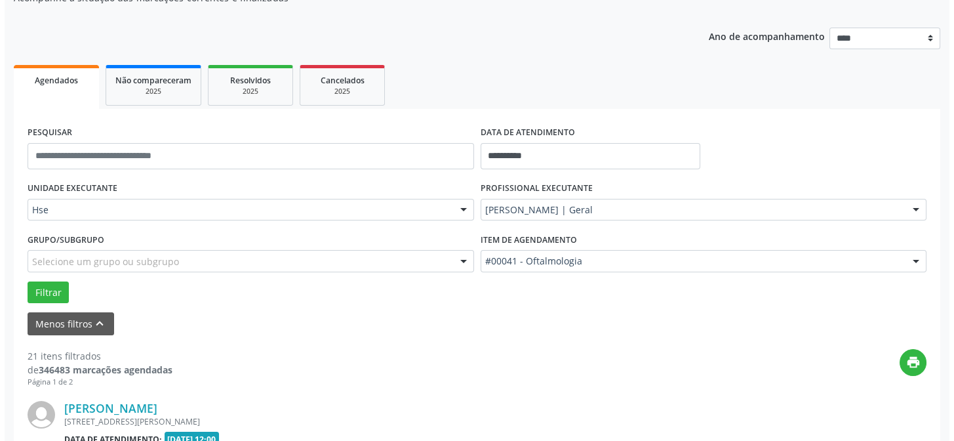
scroll to position [429, 0]
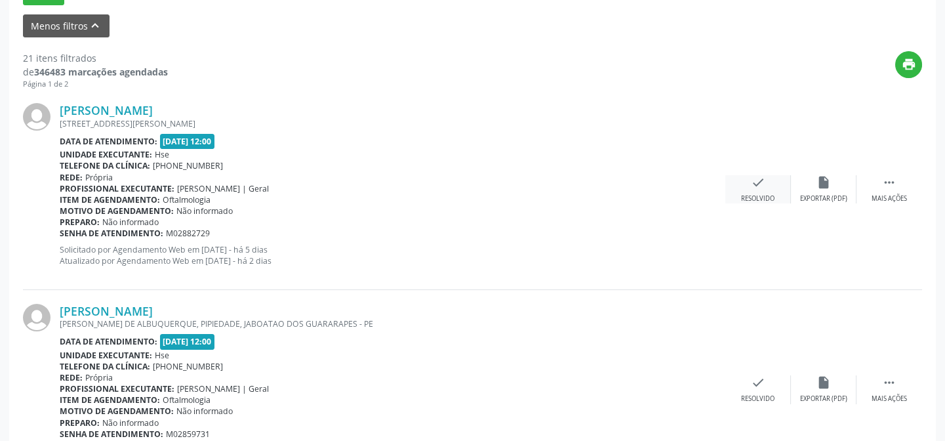
click at [752, 188] on icon "check" at bounding box center [758, 182] width 14 height 14
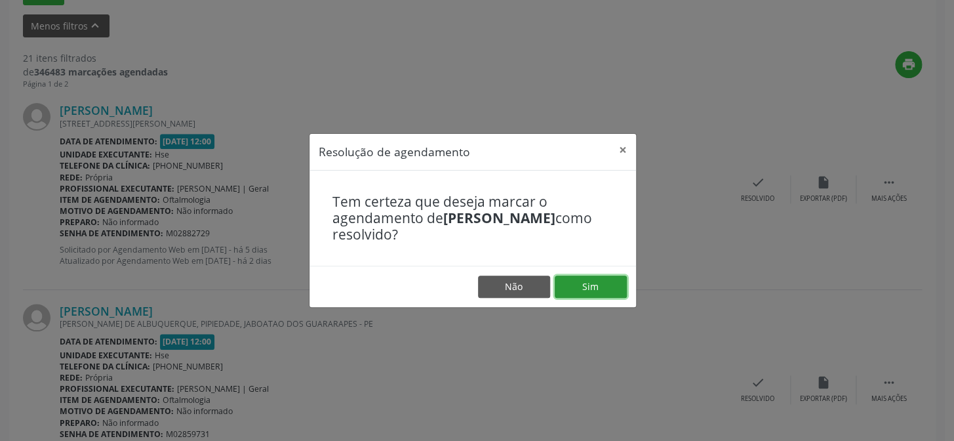
click at [587, 290] on button "Sim" at bounding box center [591, 286] width 72 height 22
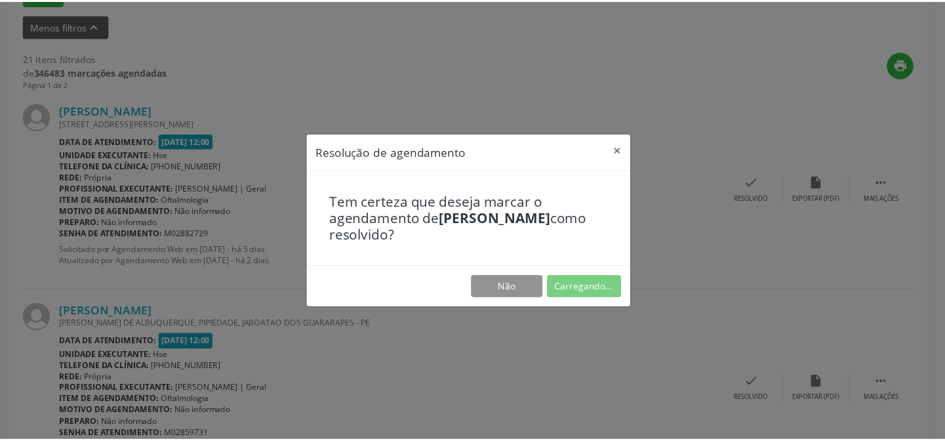
scroll to position [117, 0]
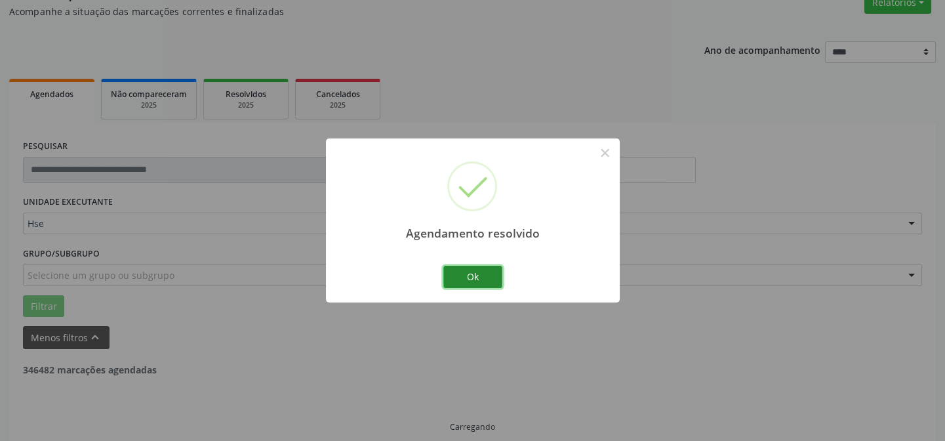
click at [458, 274] on button "Ok" at bounding box center [472, 277] width 59 height 22
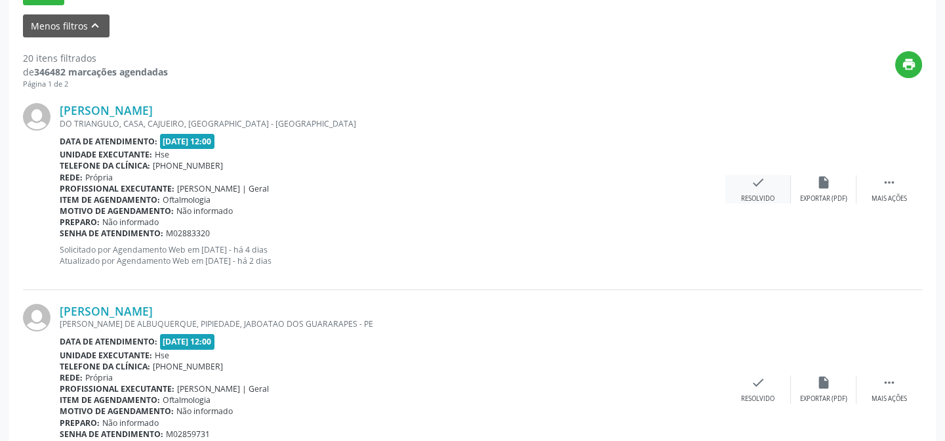
click at [766, 194] on div "Resolvido" at bounding box center [757, 198] width 33 height 9
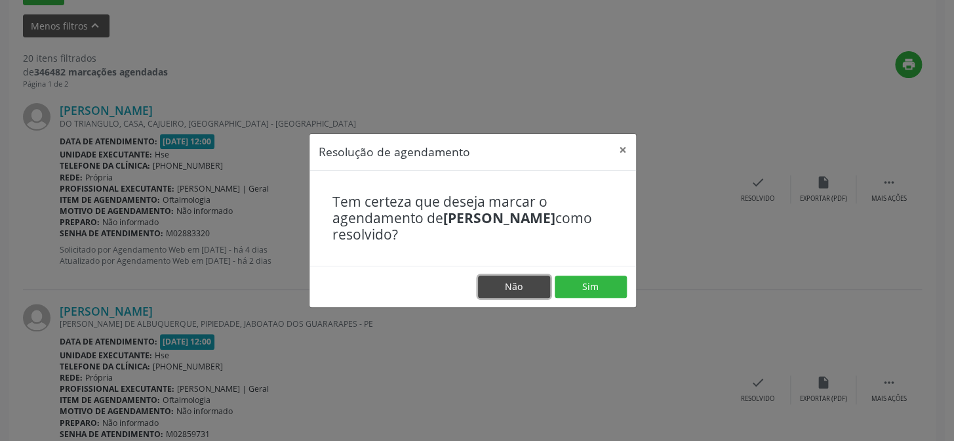
click at [517, 281] on button "Não" at bounding box center [514, 286] width 72 height 22
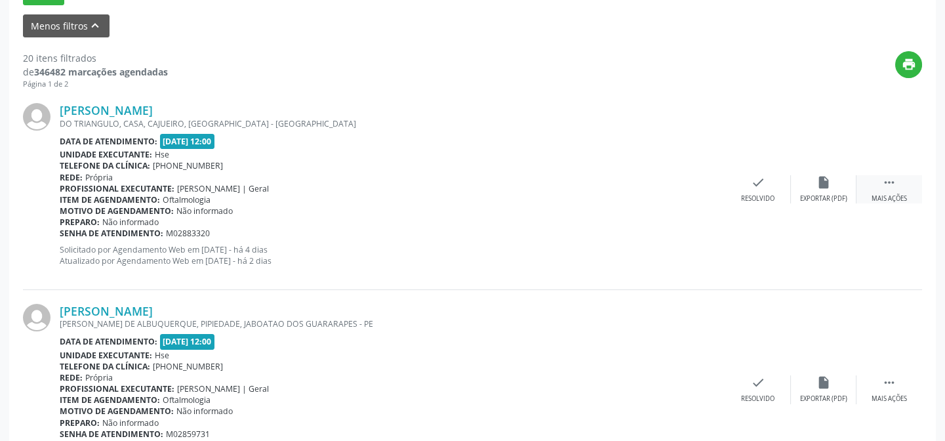
click at [888, 191] on div " Mais ações" at bounding box center [889, 189] width 66 height 28
click at [827, 195] on div "Não compareceu" at bounding box center [823, 198] width 56 height 9
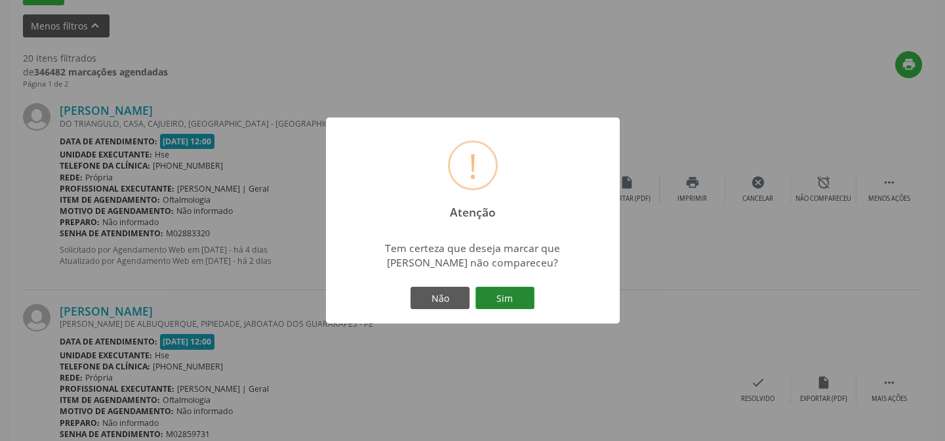
click at [500, 297] on button "Sim" at bounding box center [504, 297] width 59 height 22
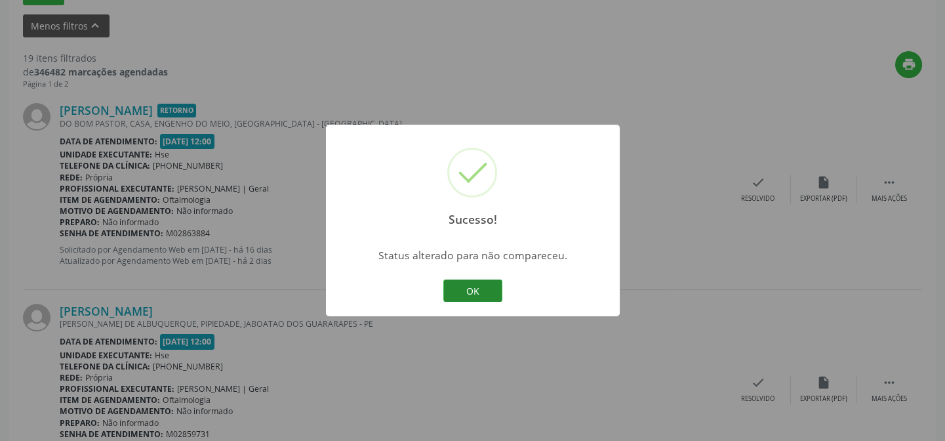
click at [467, 292] on button "OK" at bounding box center [472, 290] width 59 height 22
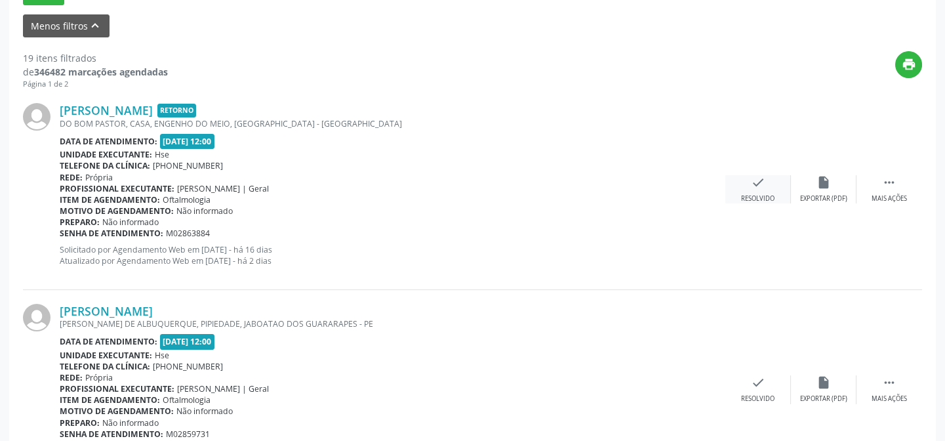
click at [745, 194] on div "Resolvido" at bounding box center [757, 198] width 33 height 9
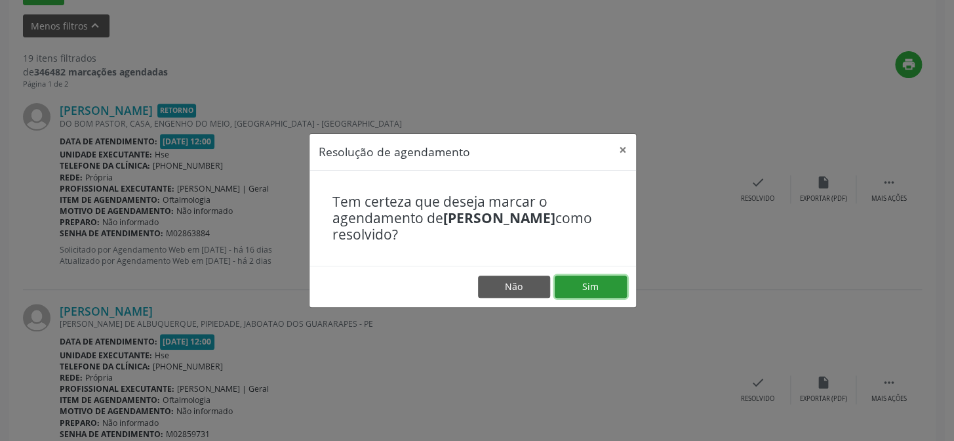
click at [586, 280] on button "Sim" at bounding box center [591, 286] width 72 height 22
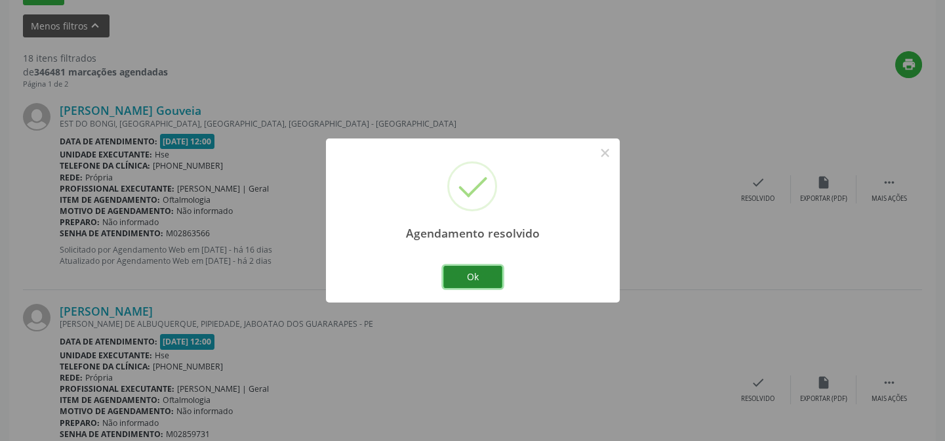
click at [474, 266] on button "Ok" at bounding box center [472, 277] width 59 height 22
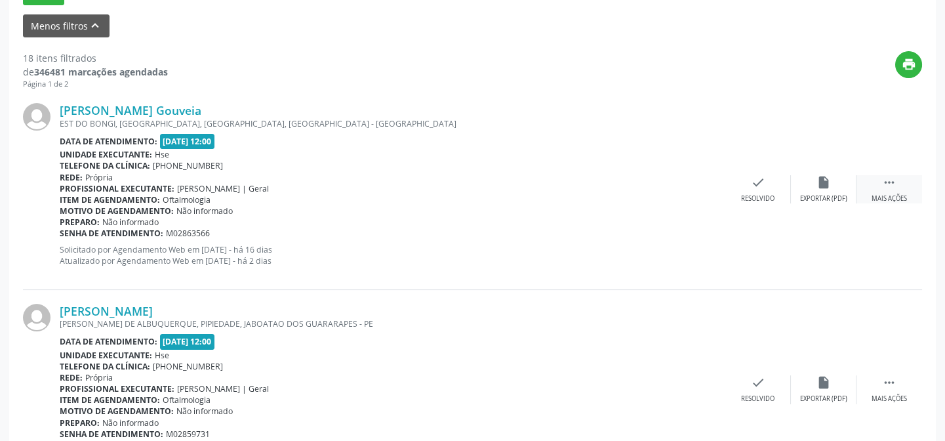
click at [903, 197] on div "Mais ações" at bounding box center [888, 198] width 35 height 9
click at [816, 194] on div "Não compareceu" at bounding box center [823, 198] width 56 height 9
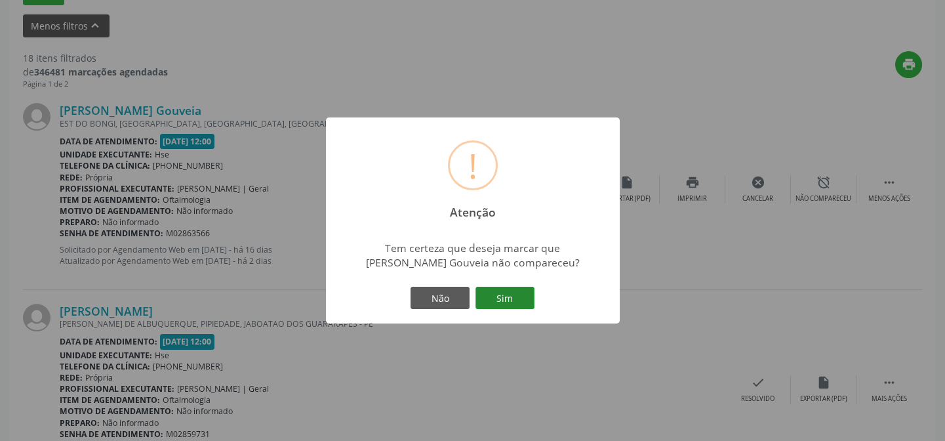
click at [492, 305] on button "Sim" at bounding box center [504, 297] width 59 height 22
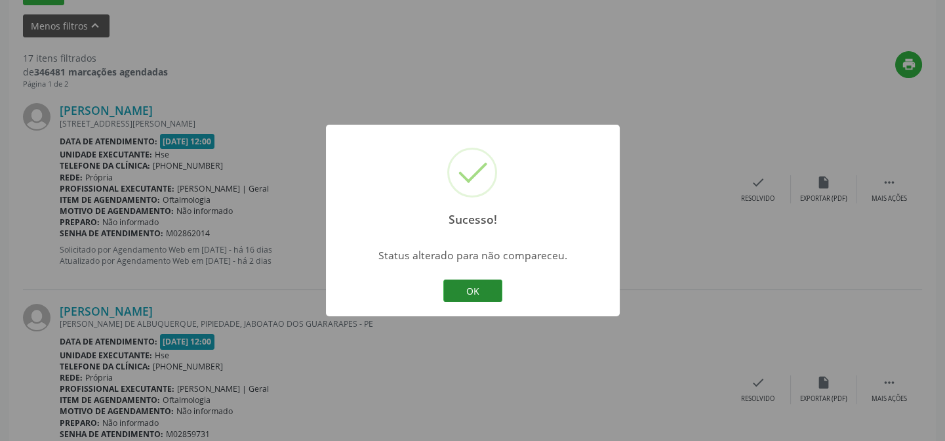
click at [472, 285] on button "OK" at bounding box center [472, 290] width 59 height 22
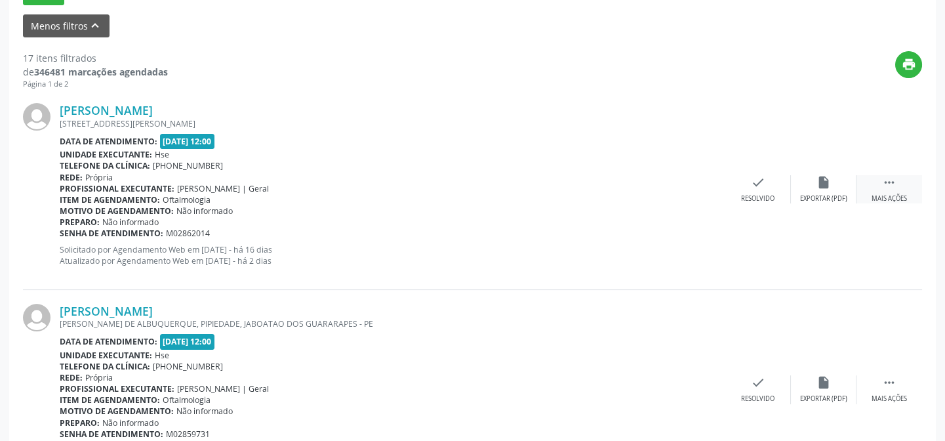
click at [883, 190] on div " Mais ações" at bounding box center [889, 189] width 66 height 28
click at [810, 195] on div "Não compareceu" at bounding box center [823, 198] width 56 height 9
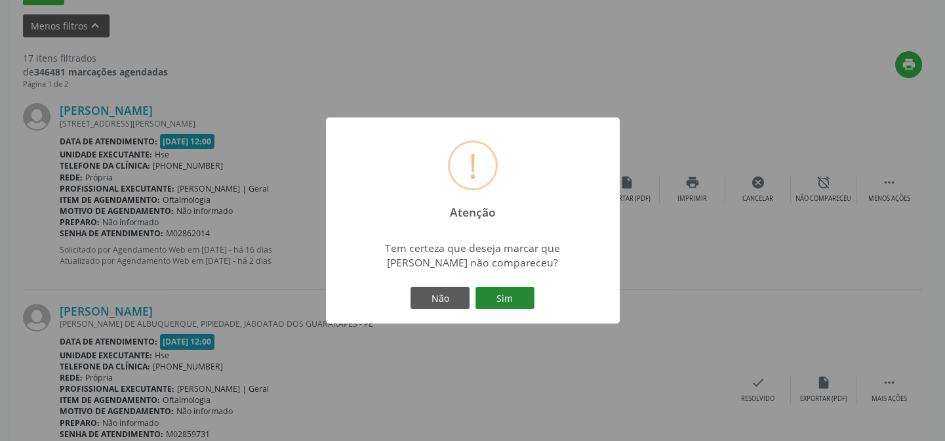
click at [498, 288] on button "Sim" at bounding box center [504, 297] width 59 height 22
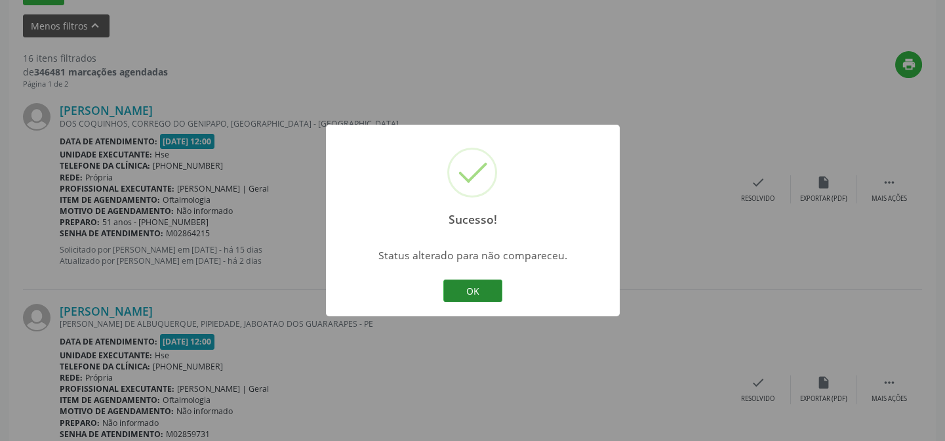
click at [471, 285] on button "OK" at bounding box center [472, 290] width 59 height 22
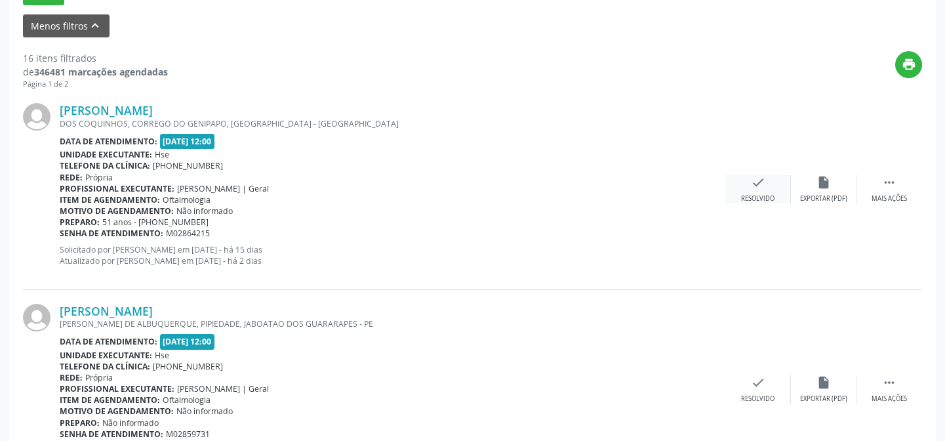
click at [758, 194] on div "Resolvido" at bounding box center [757, 198] width 33 height 9
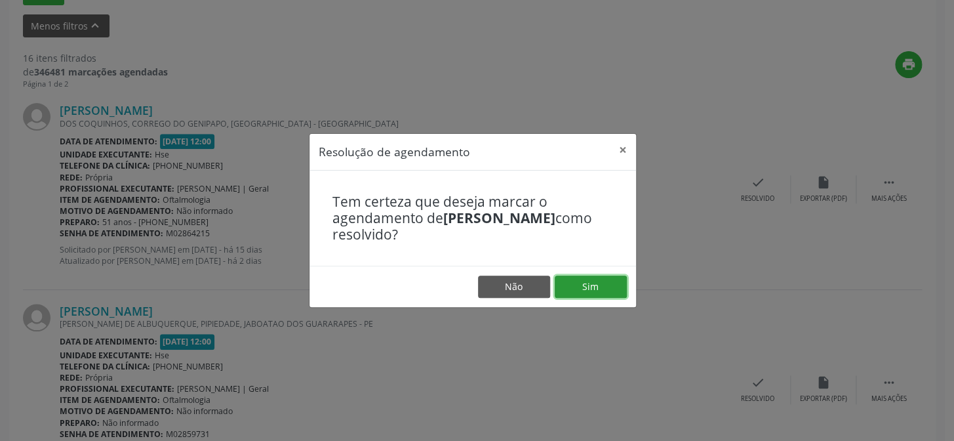
click at [595, 283] on button "Sim" at bounding box center [591, 286] width 72 height 22
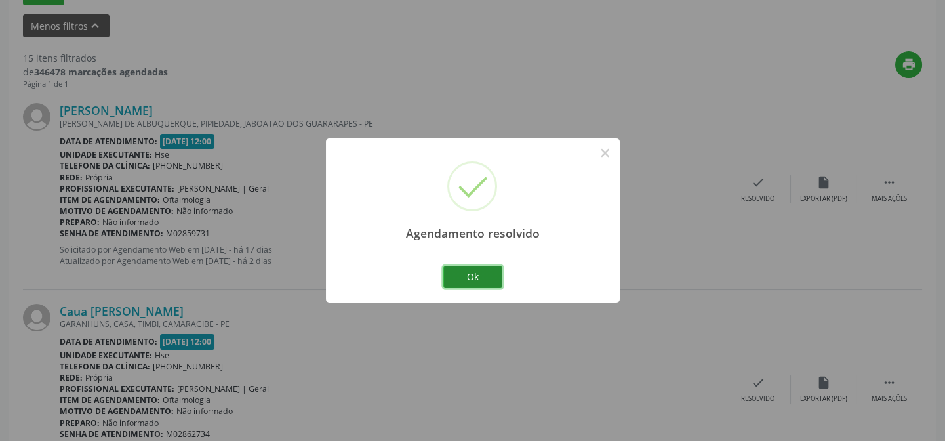
click at [470, 272] on button "Ok" at bounding box center [472, 277] width 59 height 22
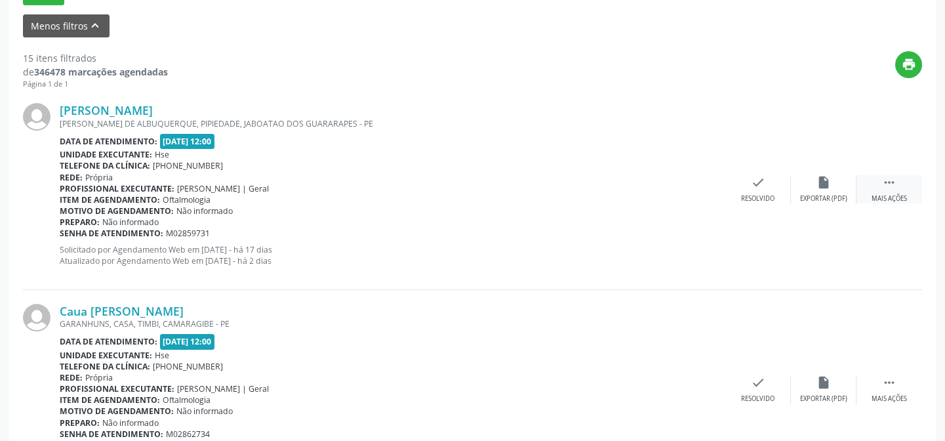
click at [886, 195] on div "Mais ações" at bounding box center [888, 198] width 35 height 9
click at [823, 201] on div "Não compareceu" at bounding box center [823, 198] width 56 height 9
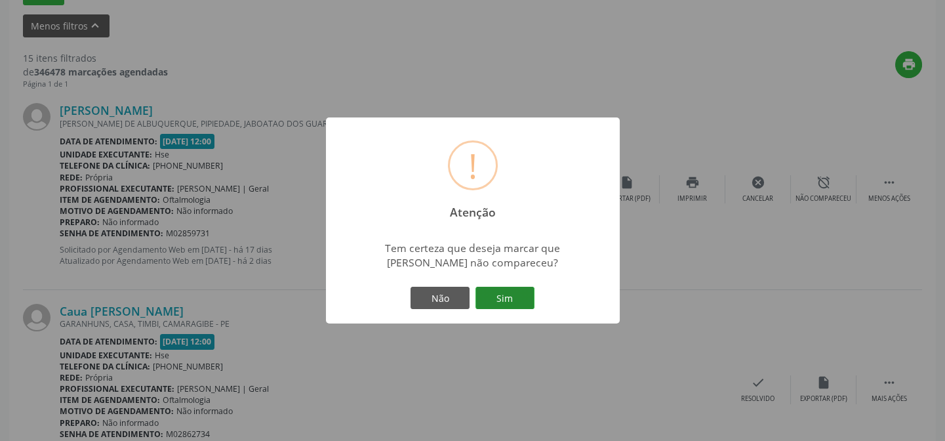
click at [512, 294] on button "Sim" at bounding box center [504, 297] width 59 height 22
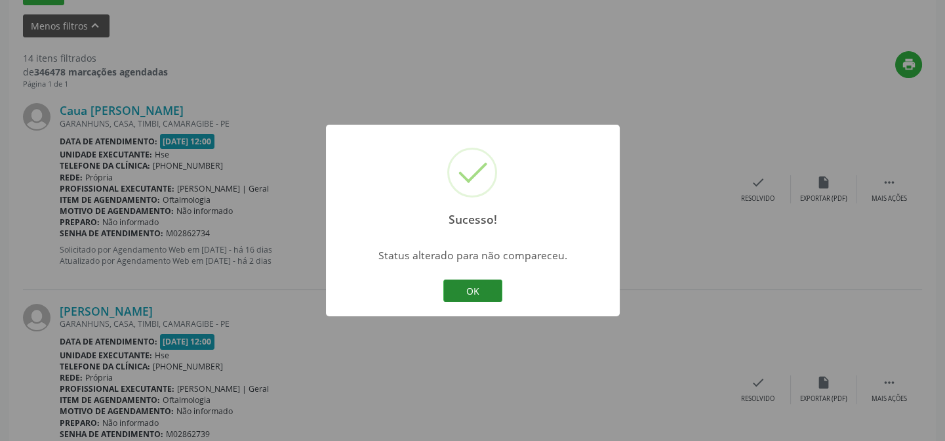
click at [473, 287] on button "OK" at bounding box center [472, 290] width 59 height 22
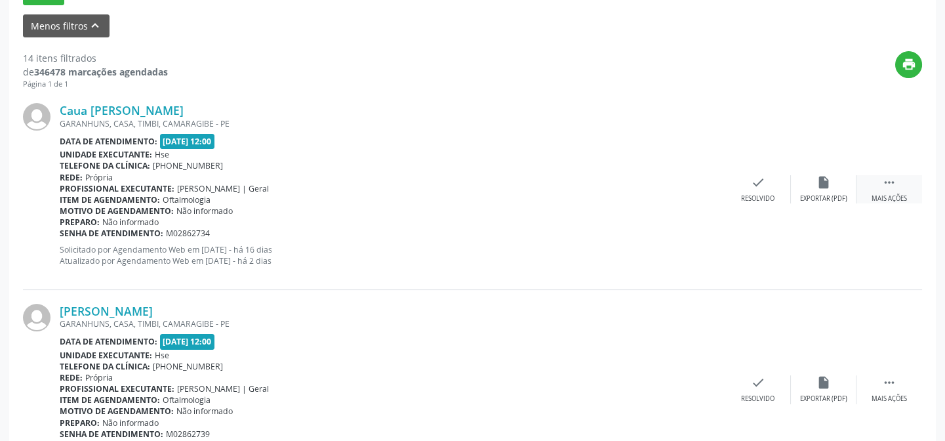
click at [872, 180] on div " Mais ações" at bounding box center [889, 189] width 66 height 28
click at [802, 195] on div "Não compareceu" at bounding box center [823, 198] width 56 height 9
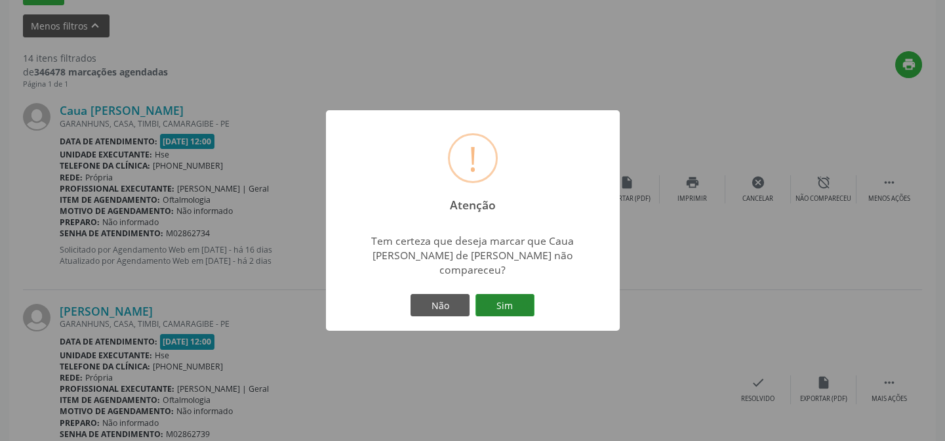
click at [507, 295] on button "Sim" at bounding box center [504, 305] width 59 height 22
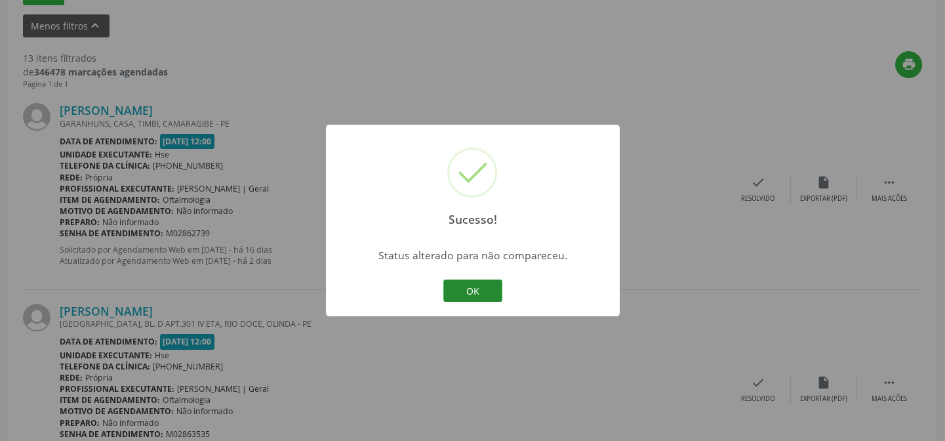
click at [468, 290] on button "OK" at bounding box center [472, 290] width 59 height 22
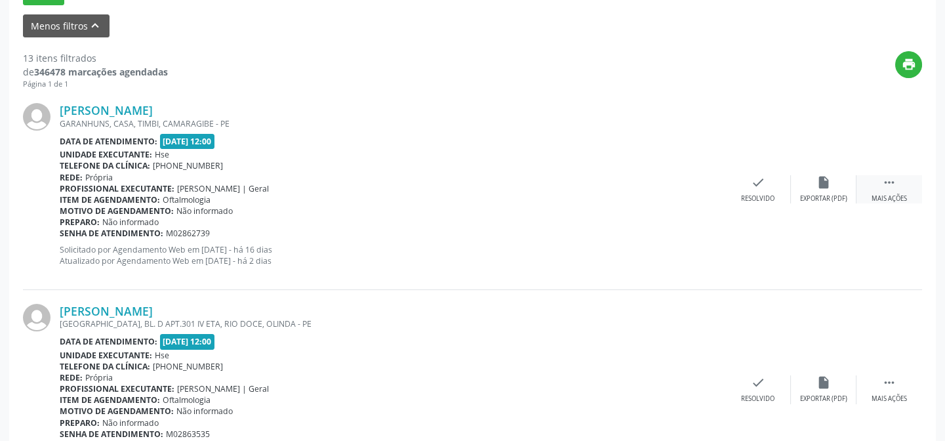
click at [877, 184] on div " Mais ações" at bounding box center [889, 189] width 66 height 28
click at [824, 184] on icon "alarm_off" at bounding box center [823, 182] width 14 height 14
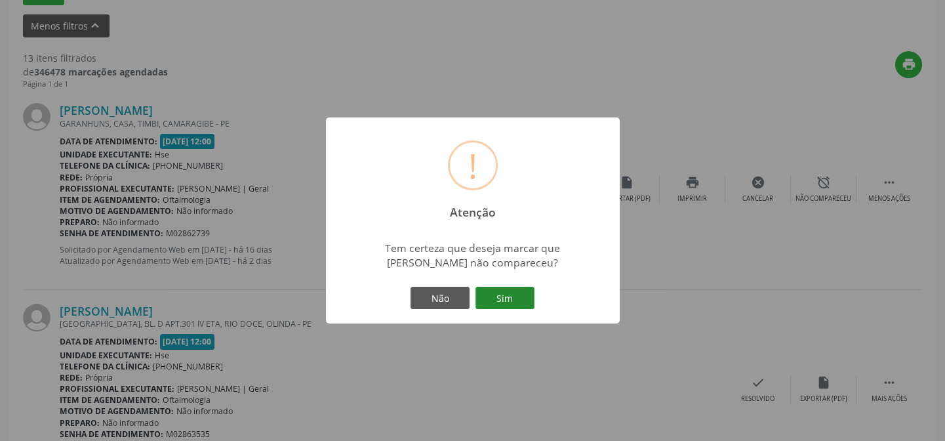
click at [501, 305] on button "Sim" at bounding box center [504, 297] width 59 height 22
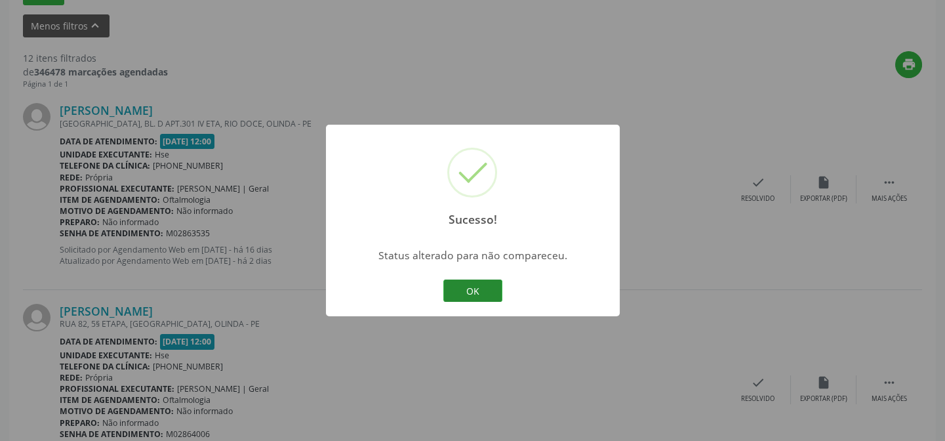
click at [471, 289] on button "OK" at bounding box center [472, 290] width 59 height 22
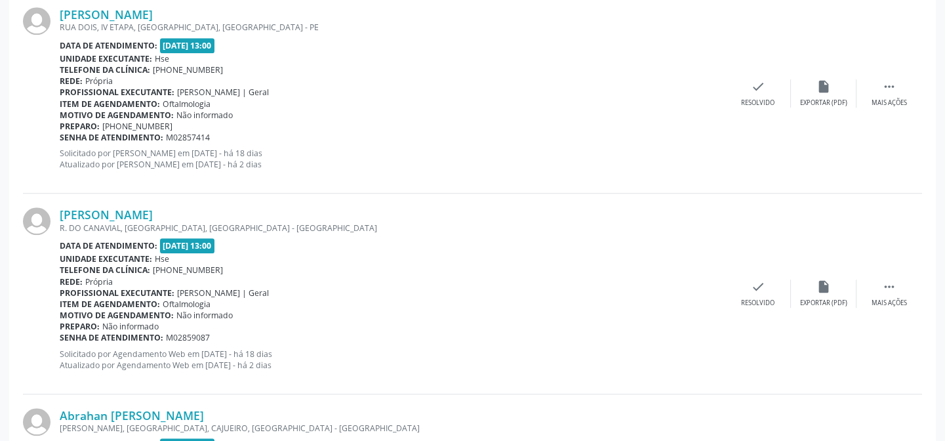
scroll to position [2499, 0]
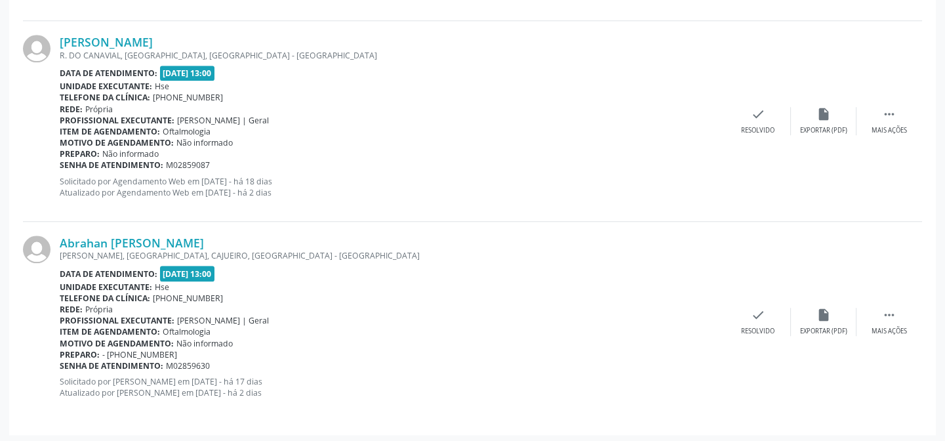
click at [921, 71] on div "[PERSON_NAME] R. DO CANAVIAL, [GEOGRAPHIC_DATA], [GEOGRAPHIC_DATA] - [GEOGRAPHI…" at bounding box center [472, 121] width 899 height 200
